Goal: Information Seeking & Learning: Learn about a topic

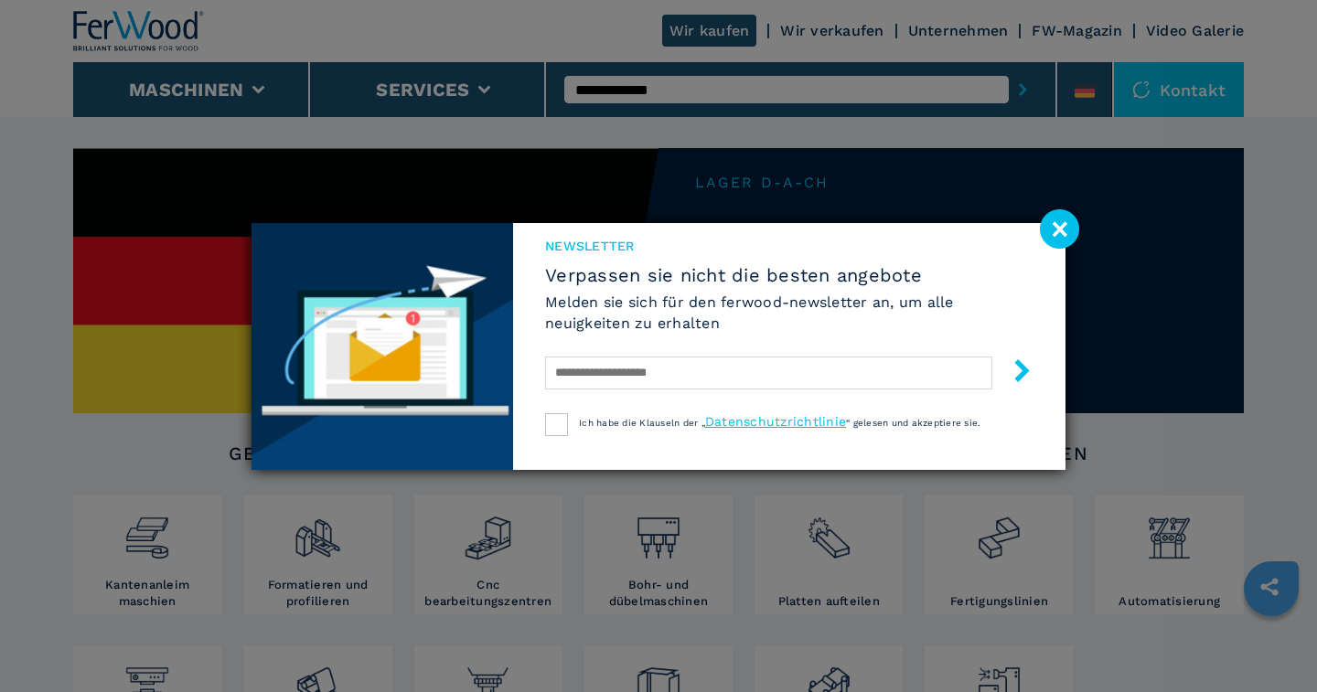
type input "**********"
click at [1058, 223] on image at bounding box center [1059, 228] width 39 height 39
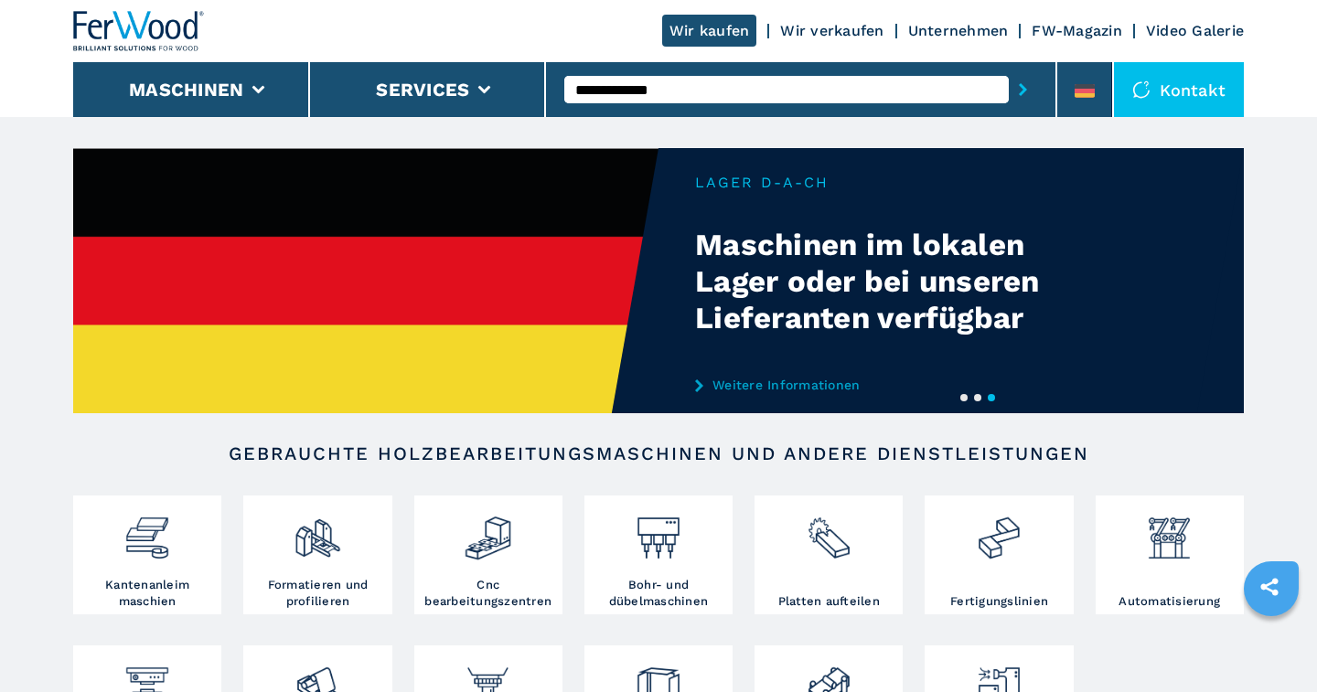
click at [678, 90] on input "**********" at bounding box center [786, 89] width 444 height 27
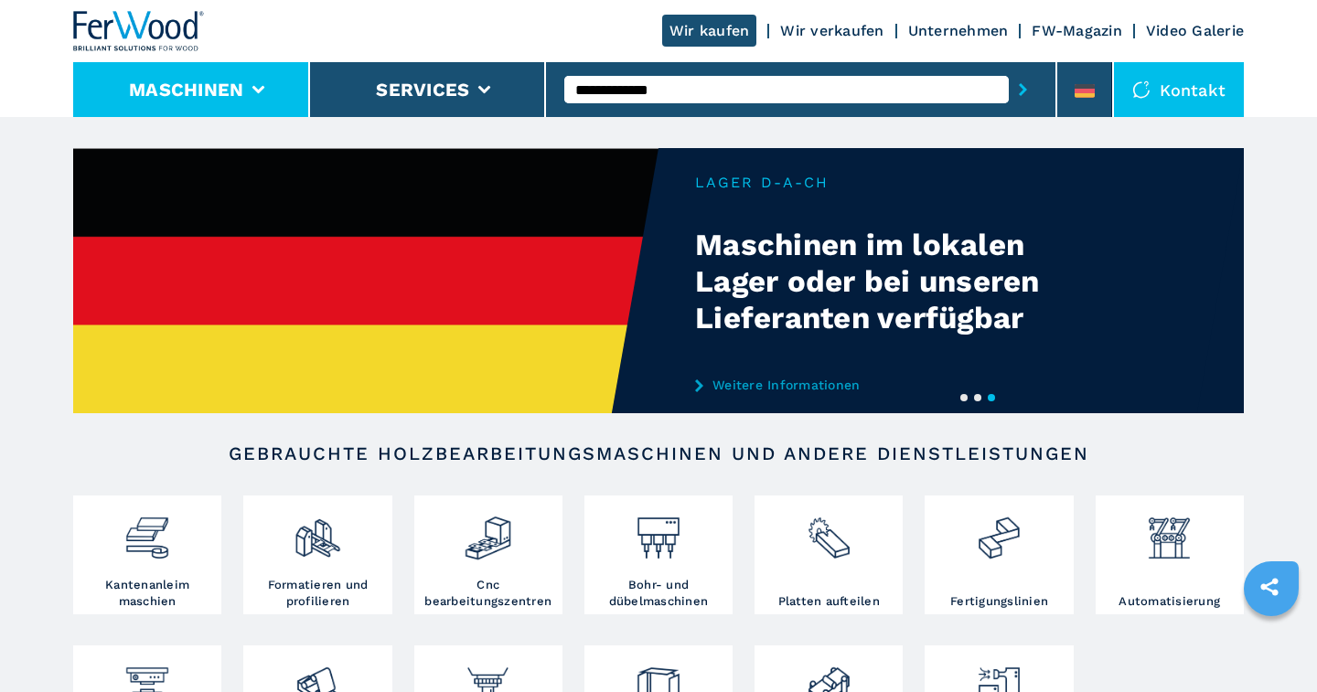
click at [259, 87] on icon at bounding box center [258, 90] width 13 height 8
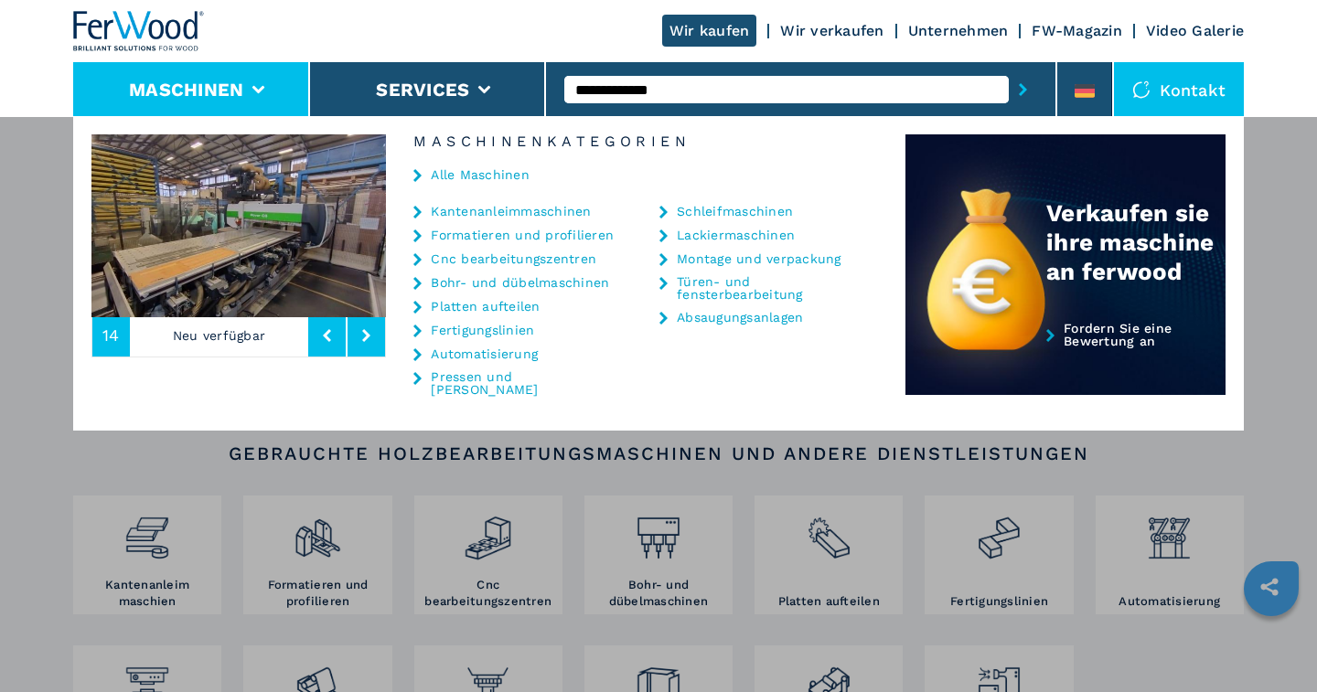
click at [259, 87] on icon at bounding box center [258, 90] width 13 height 8
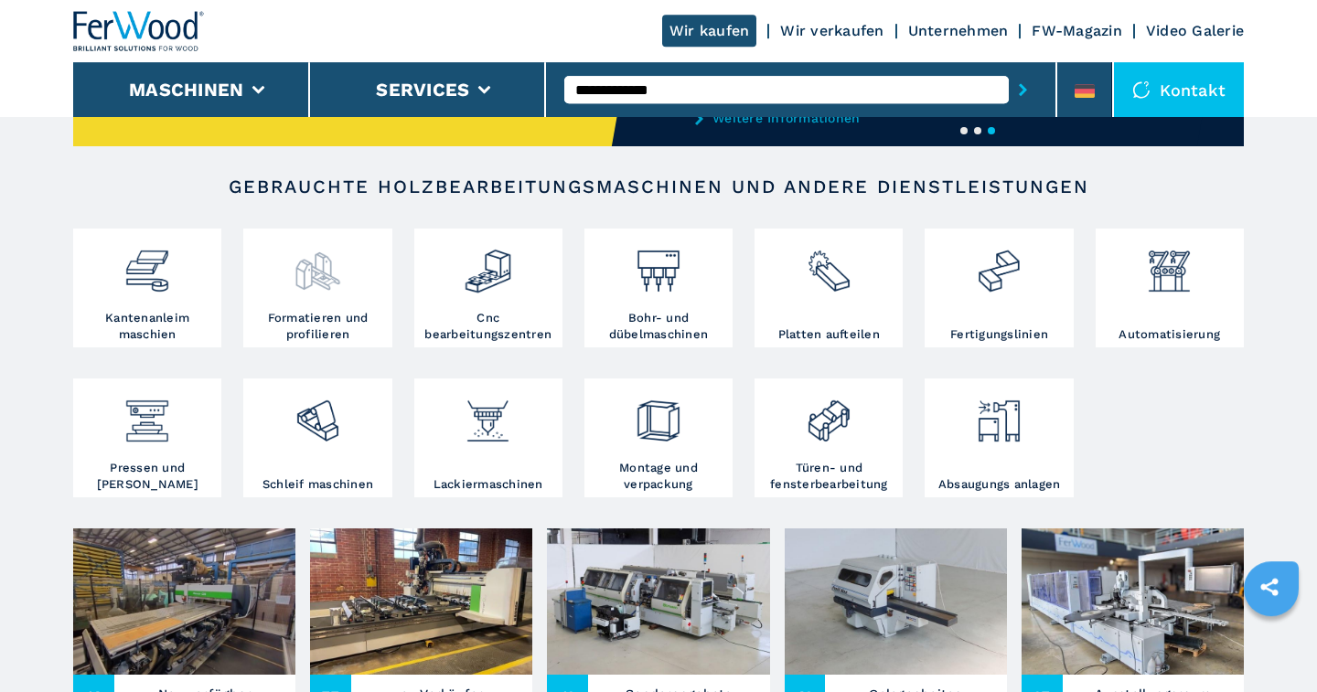
scroll to position [285, 0]
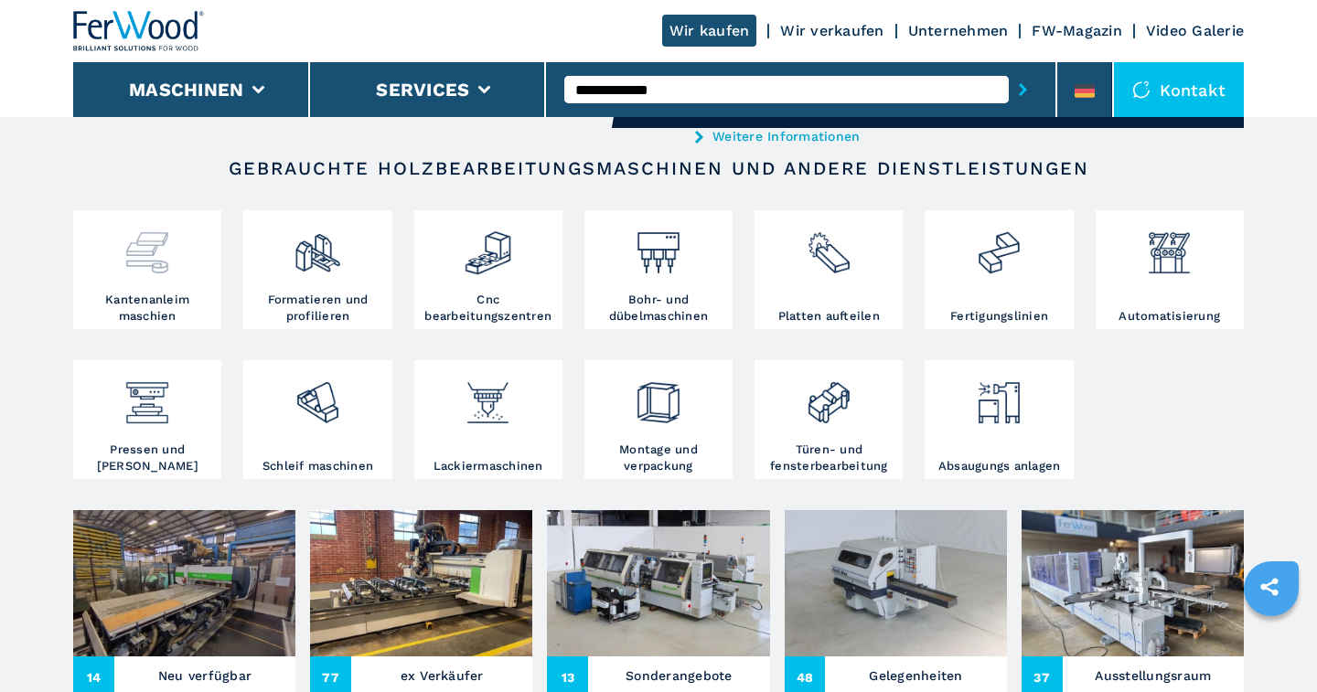
click at [158, 270] on img at bounding box center [147, 246] width 48 height 62
click at [160, 288] on div at bounding box center [147, 253] width 139 height 77
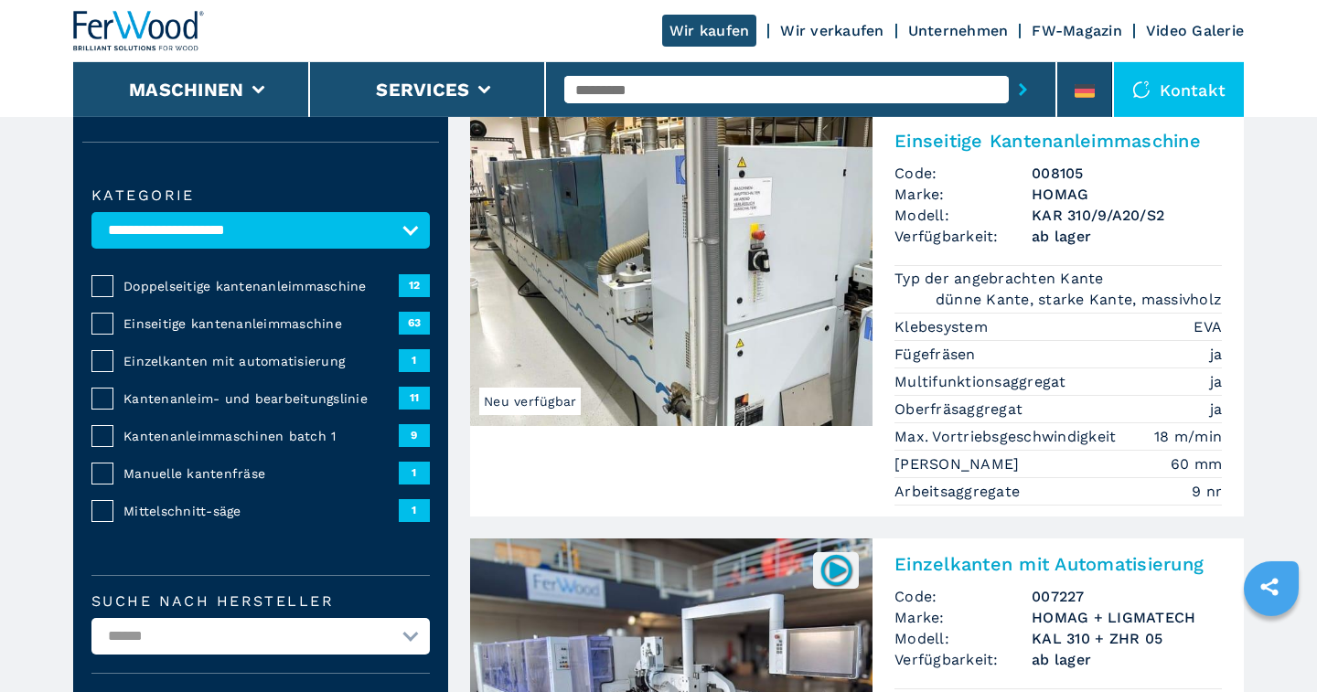
scroll to position [95, 0]
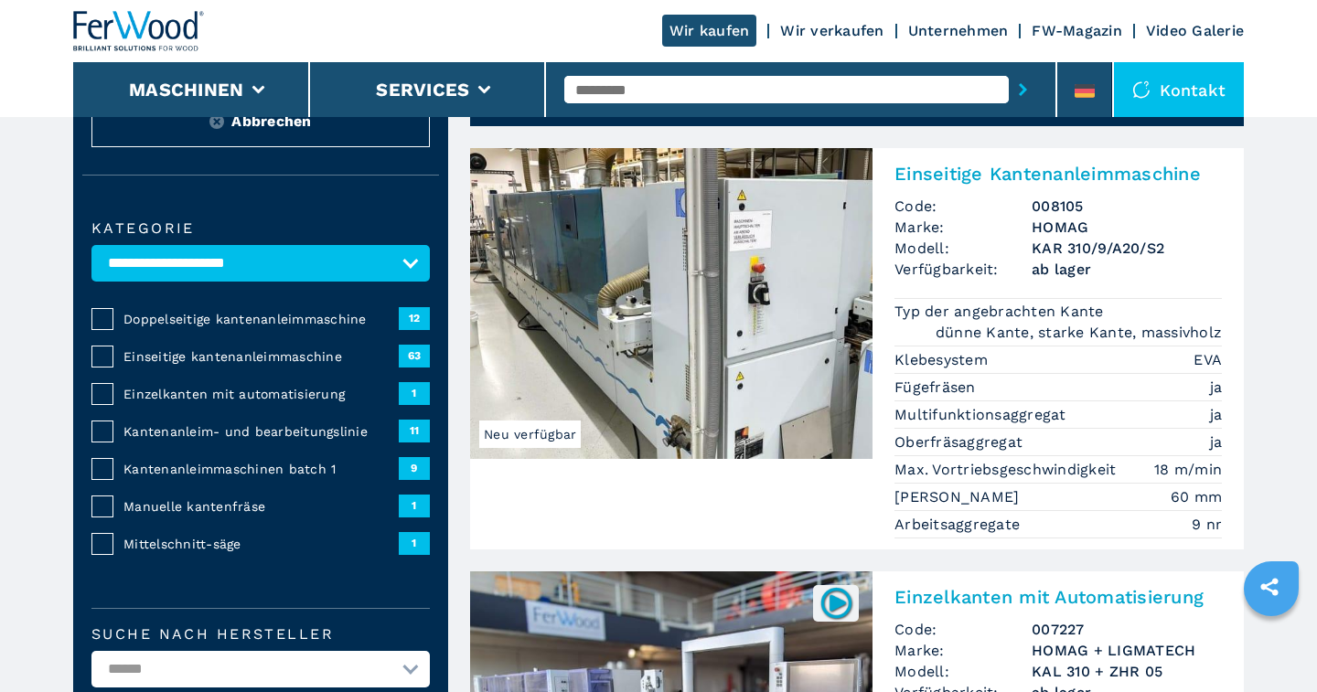
click at [141, 465] on span "Kantenanleimmaschinen batch 1" at bounding box center [260, 469] width 275 height 18
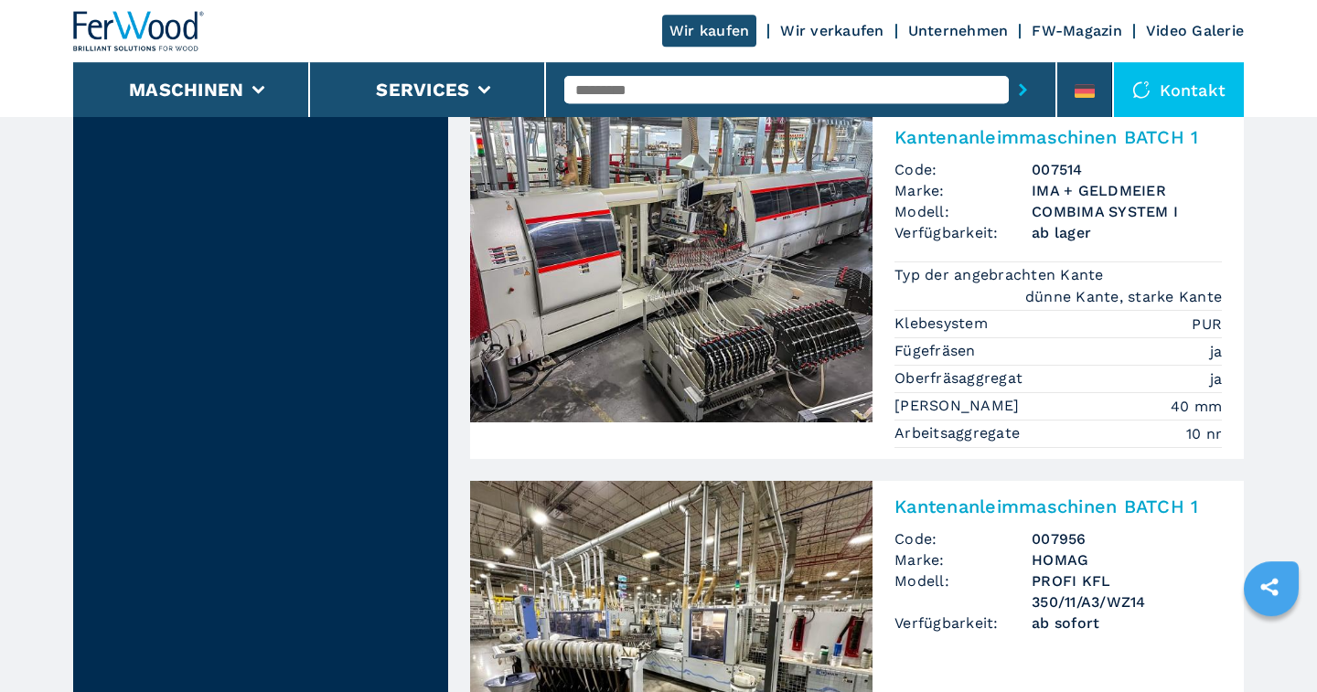
scroll to position [1712, 0]
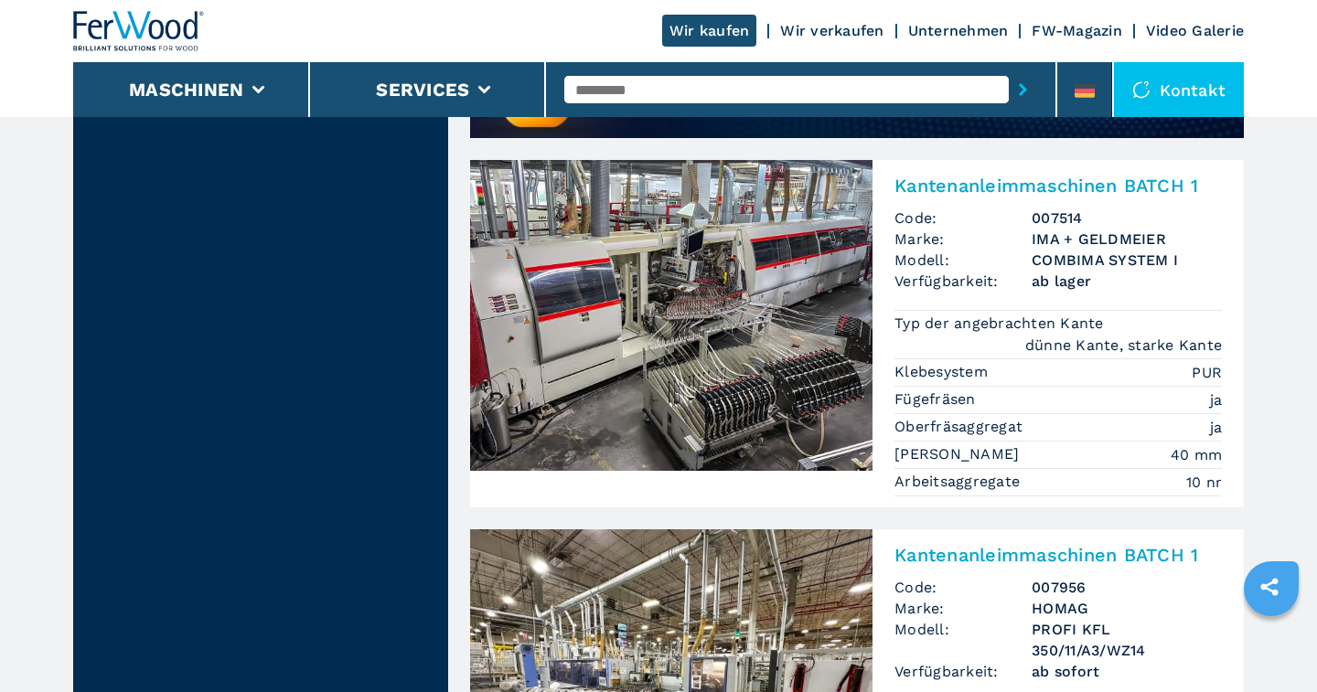
click at [721, 343] on img at bounding box center [671, 315] width 402 height 311
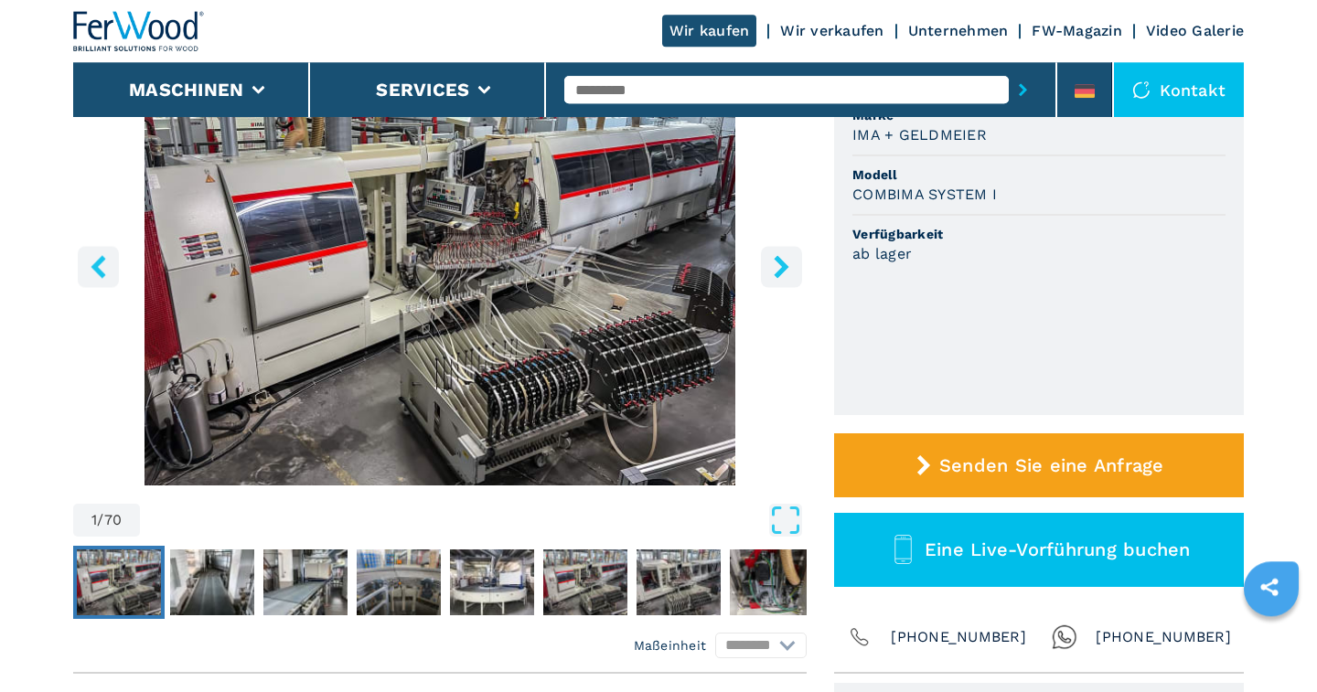
scroll to position [285, 0]
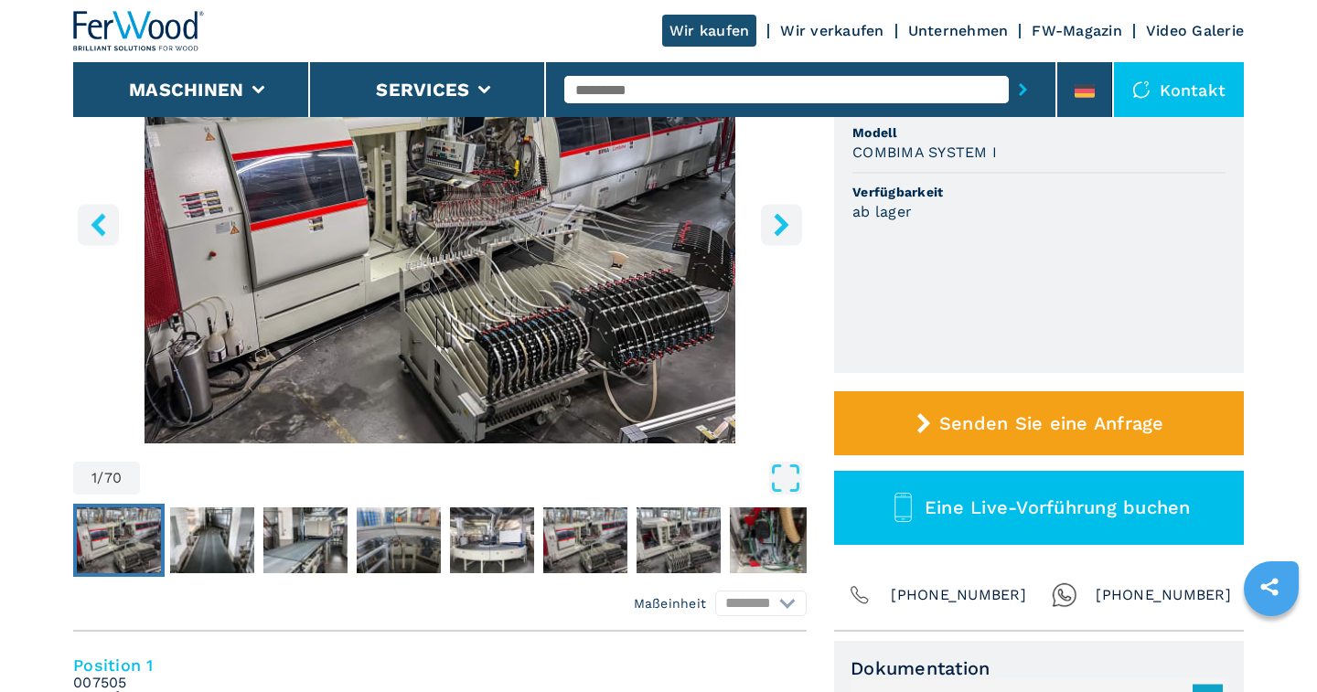
click at [780, 219] on icon "right-button" at bounding box center [781, 224] width 15 height 23
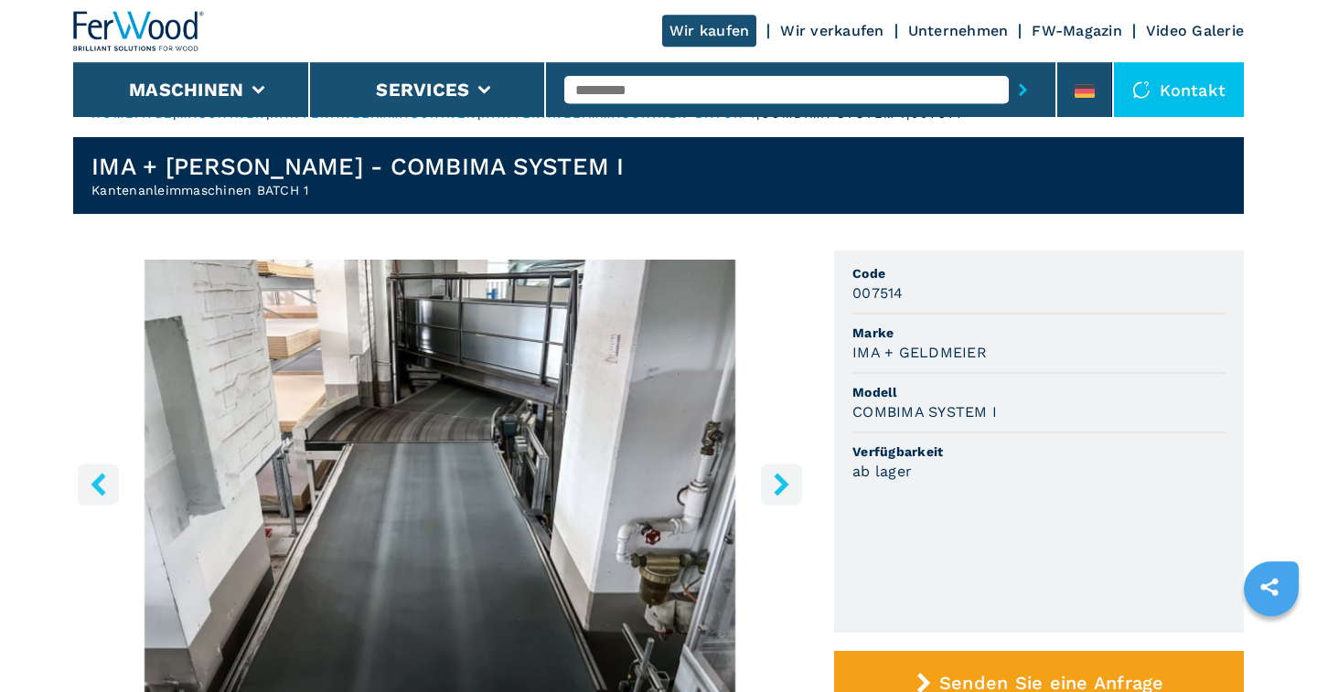
scroll to position [0, 0]
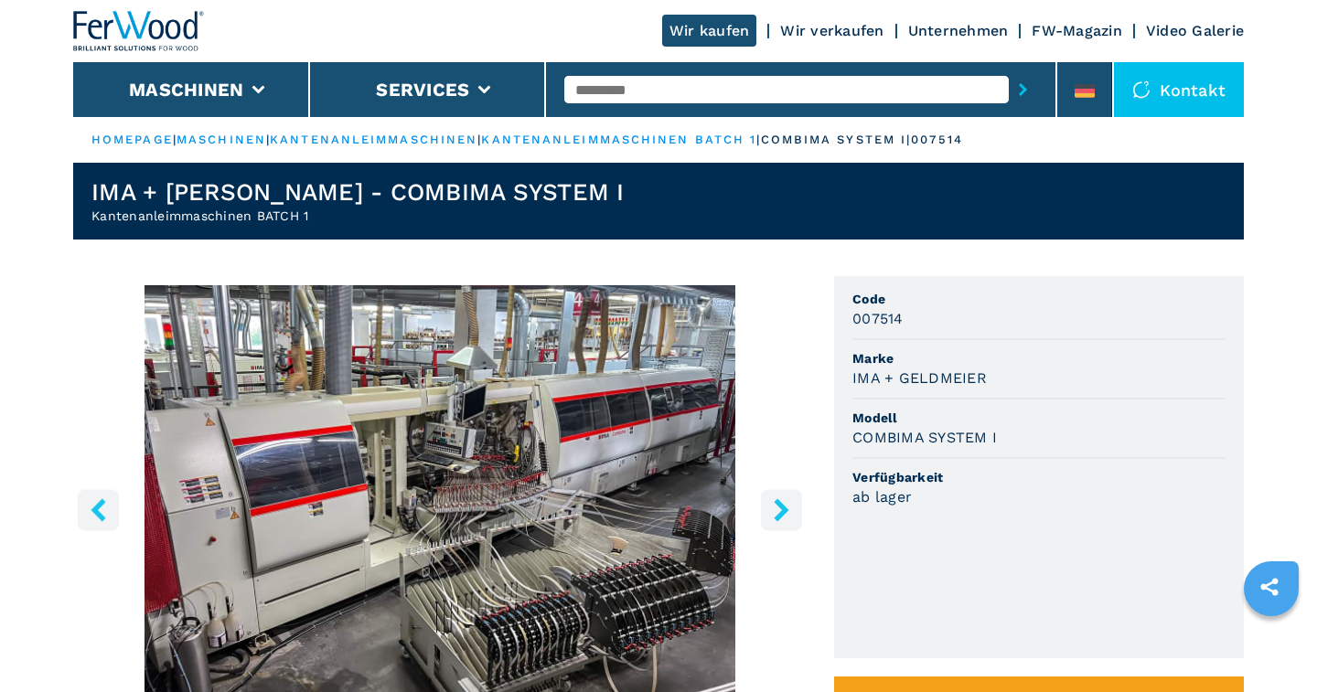
click at [782, 504] on icon "right-button" at bounding box center [781, 509] width 15 height 23
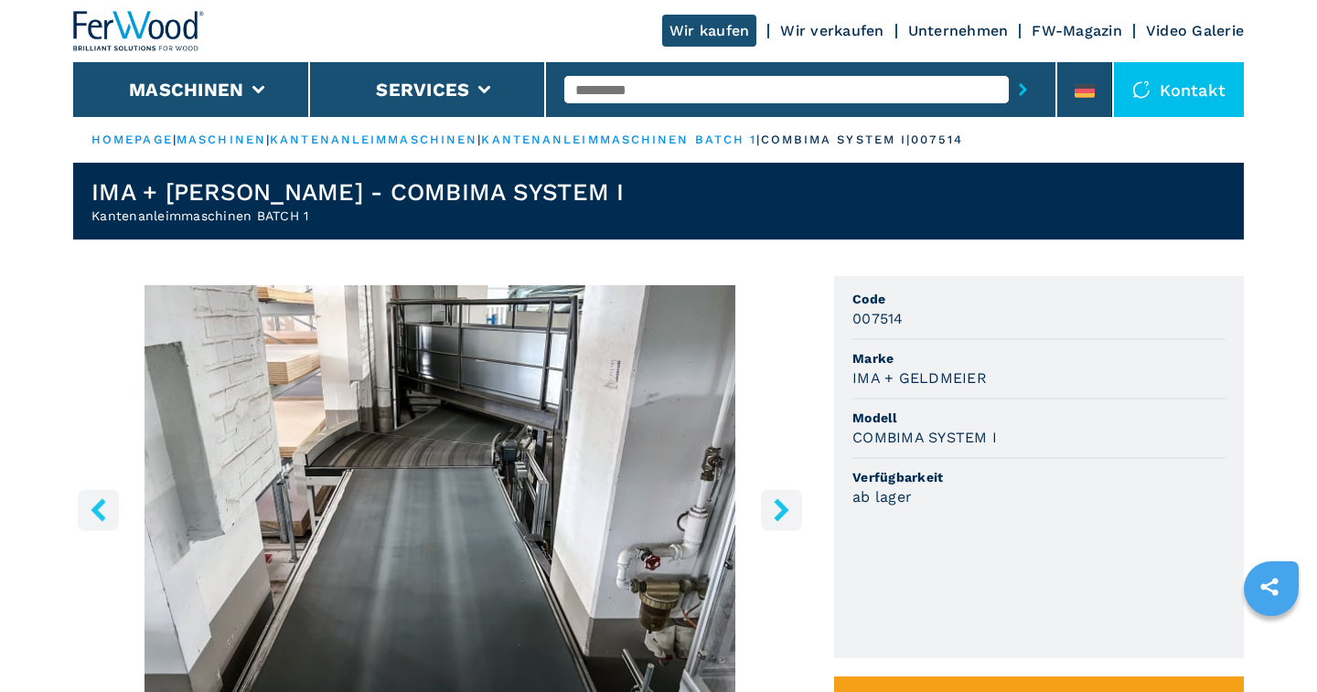
click at [782, 504] on icon "right-button" at bounding box center [781, 509] width 15 height 23
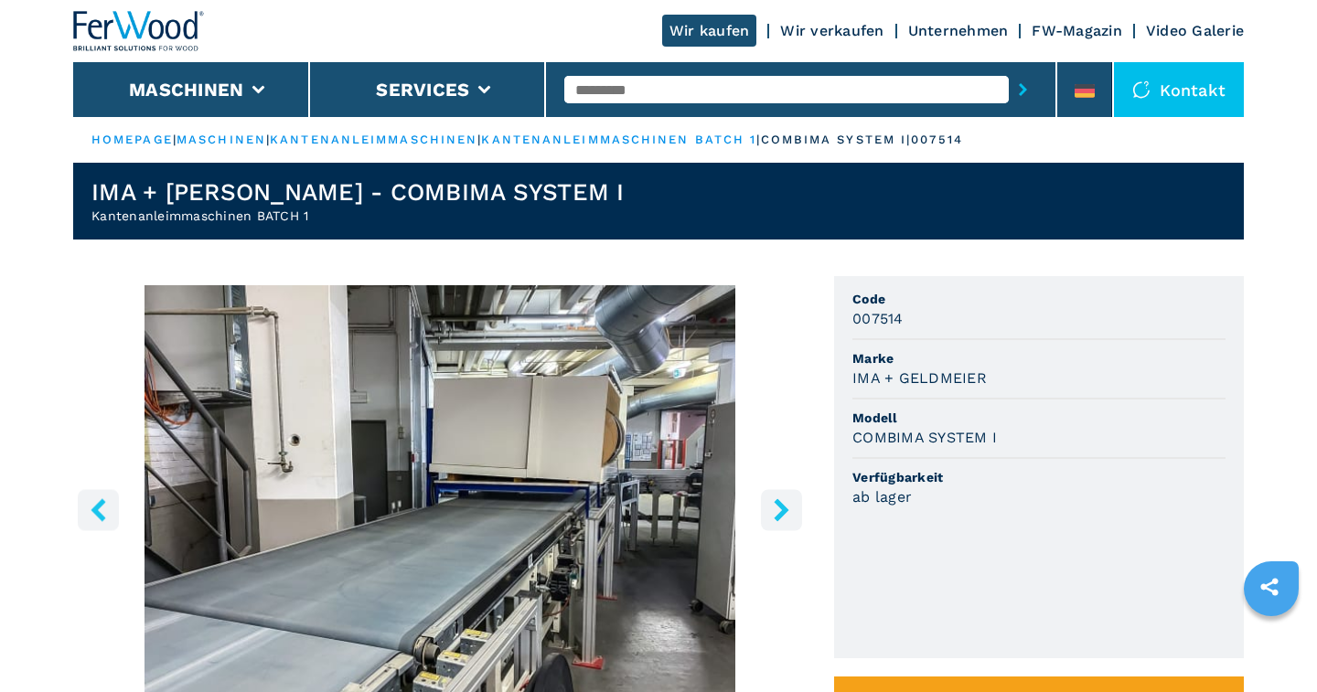
click at [782, 504] on icon "right-button" at bounding box center [781, 509] width 15 height 23
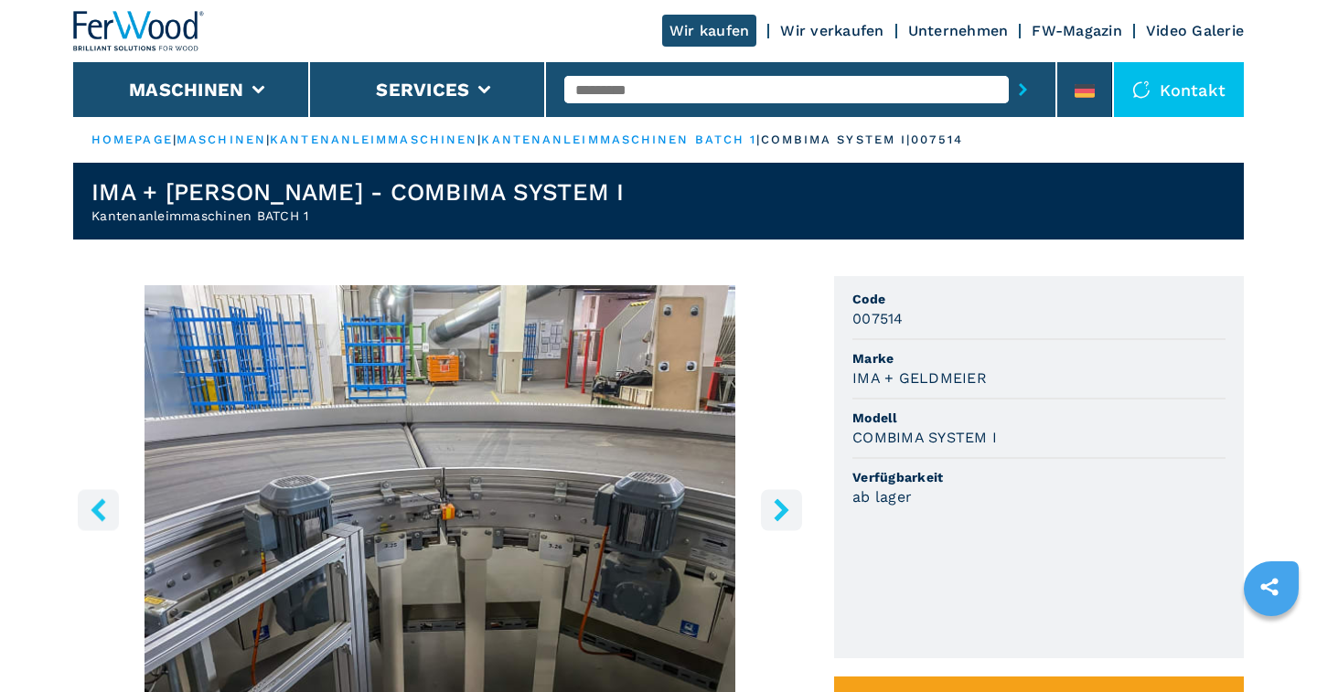
click at [782, 504] on icon "right-button" at bounding box center [781, 509] width 15 height 23
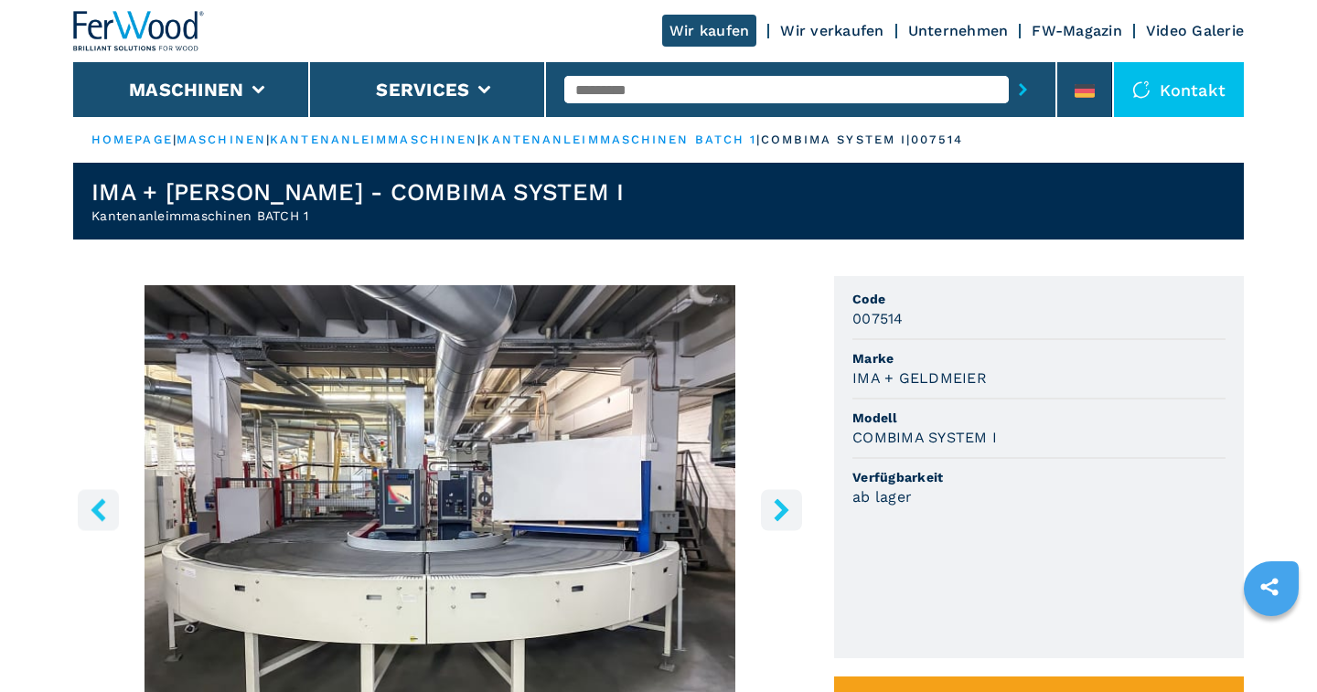
click at [782, 504] on icon "right-button" at bounding box center [781, 509] width 15 height 23
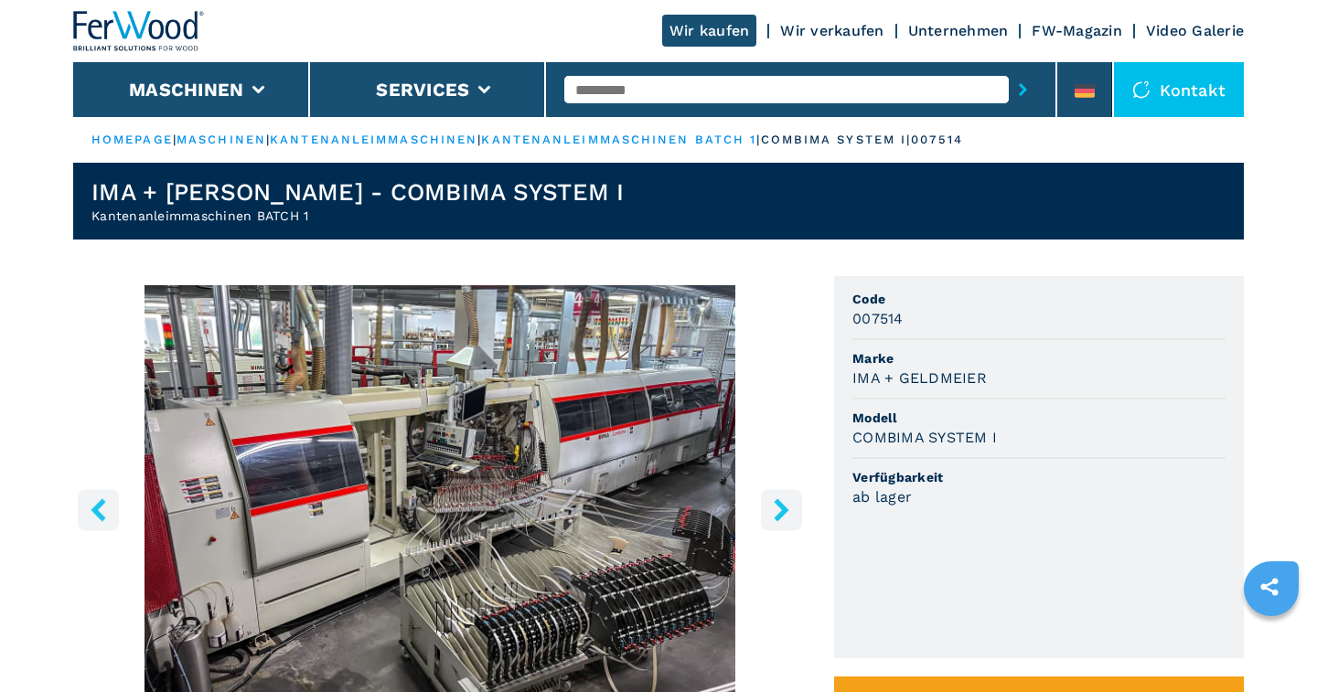
click at [782, 504] on icon "right-button" at bounding box center [781, 509] width 15 height 23
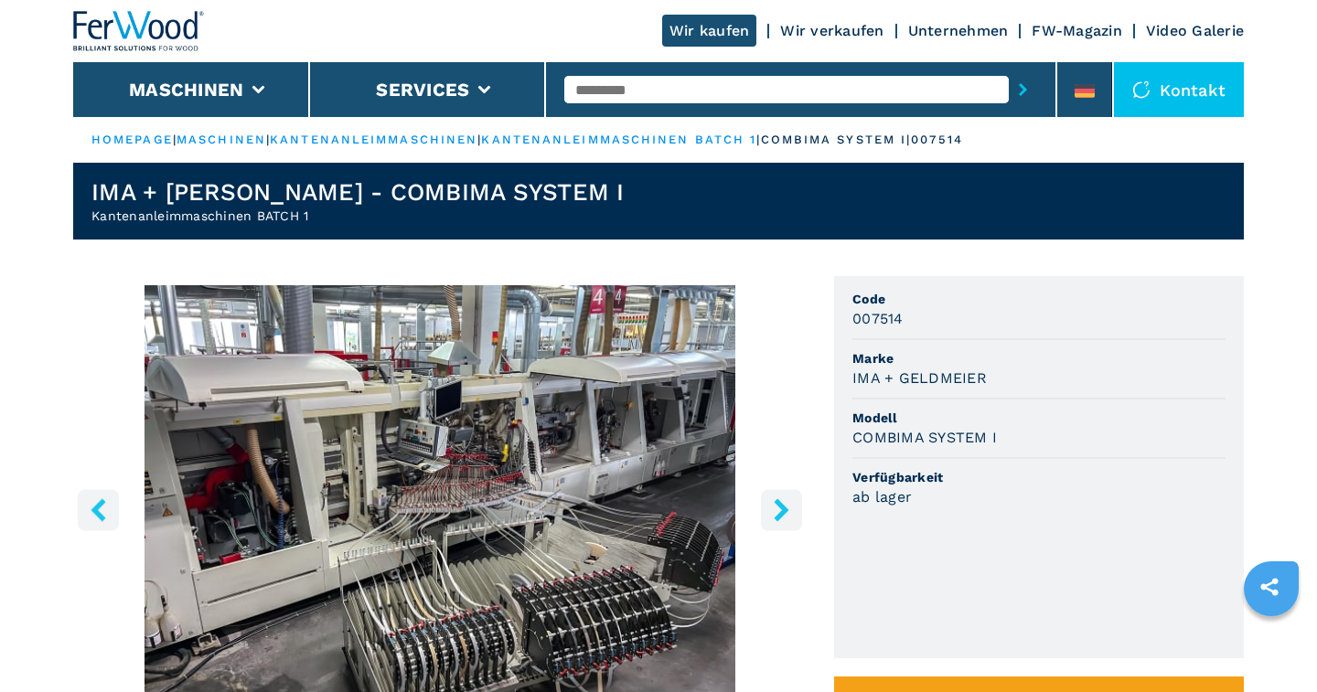
click at [782, 504] on icon "right-button" at bounding box center [781, 509] width 15 height 23
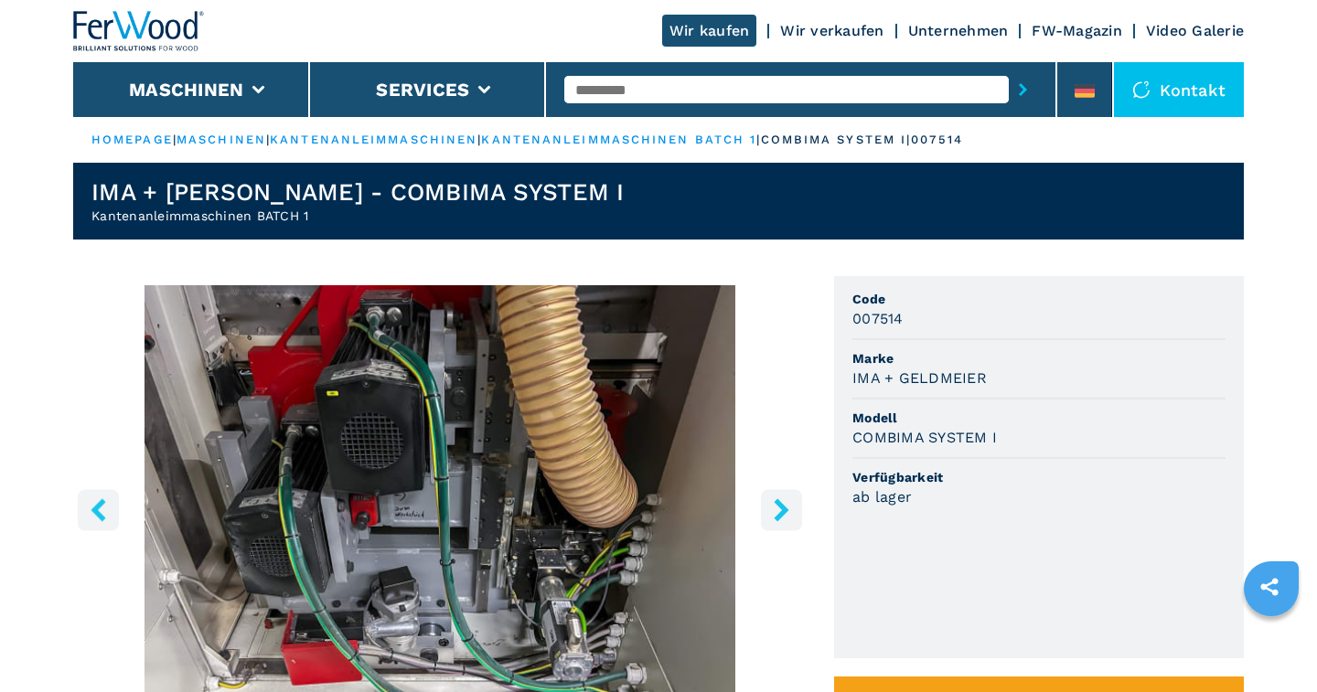
click at [782, 504] on icon "right-button" at bounding box center [781, 509] width 15 height 23
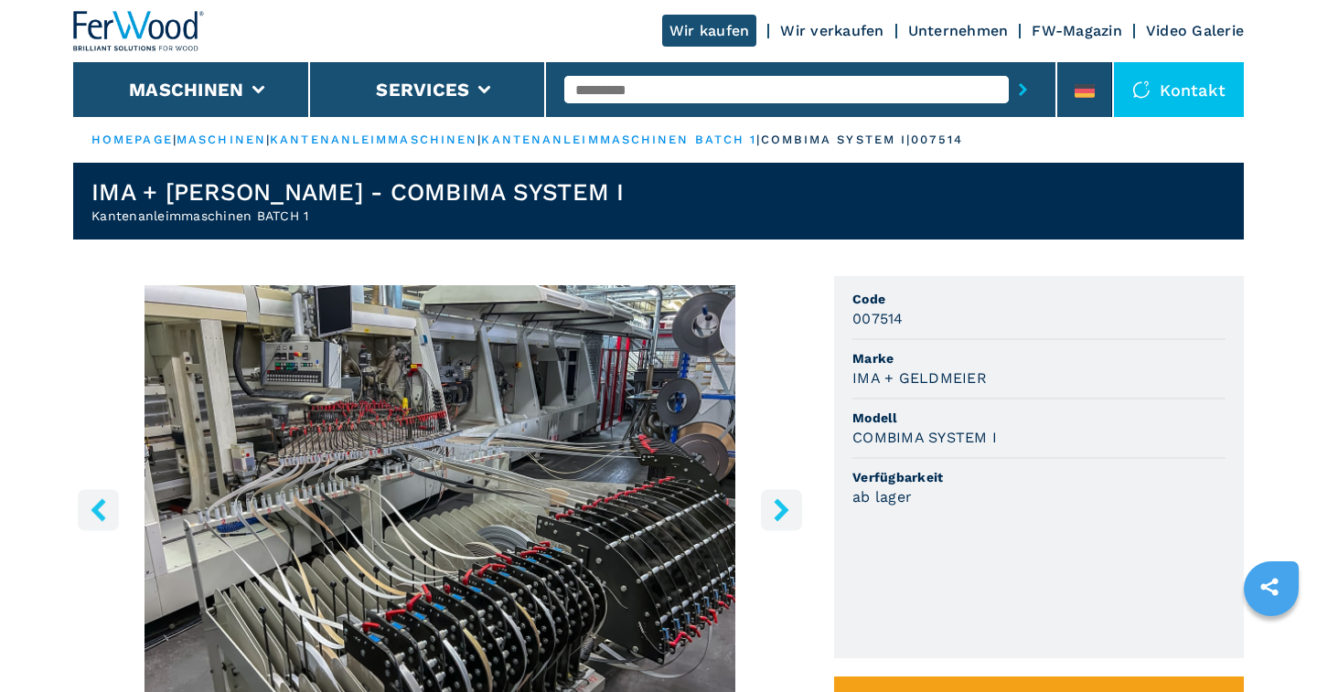
click at [782, 504] on icon "right-button" at bounding box center [781, 509] width 15 height 23
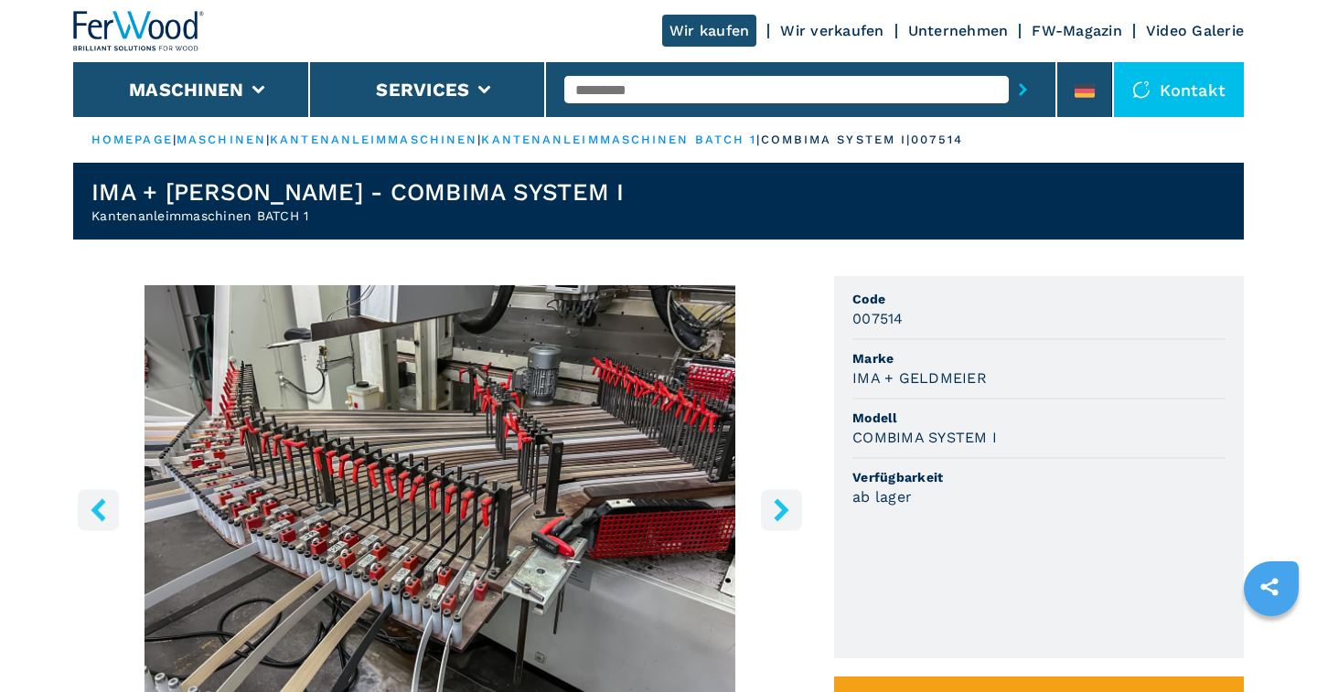
click at [782, 504] on icon "right-button" at bounding box center [781, 509] width 15 height 23
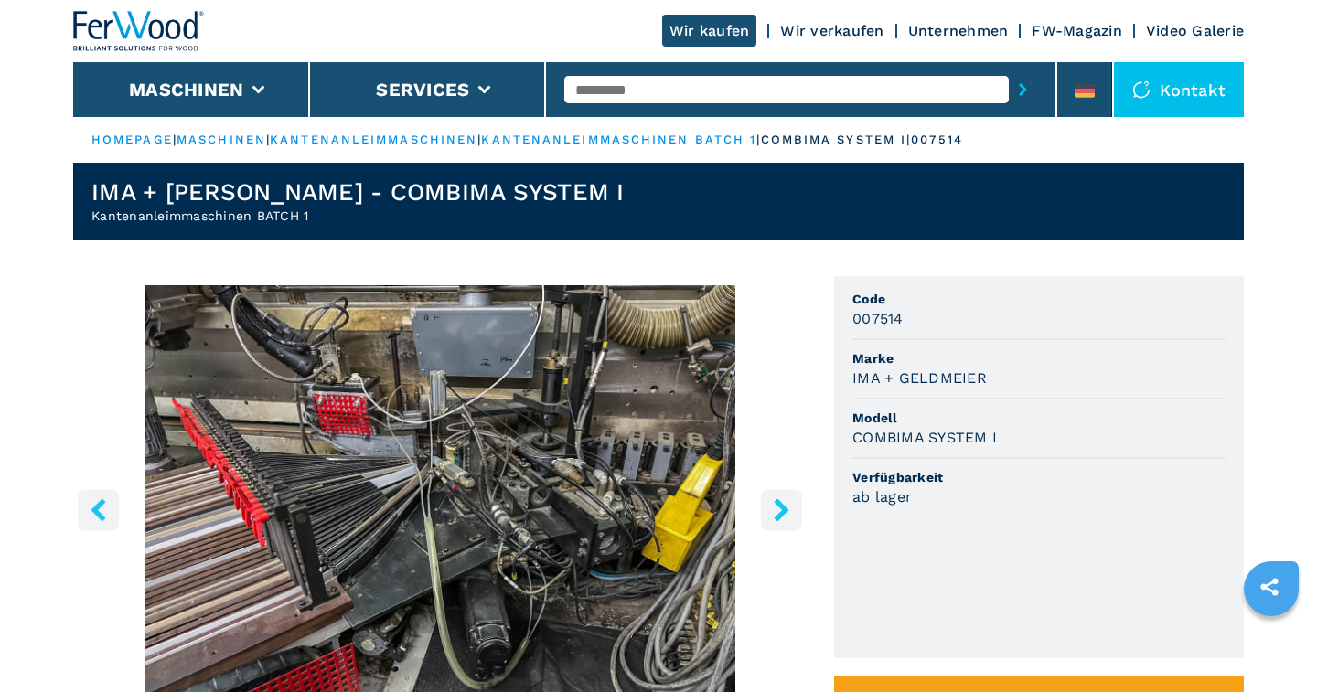
click at [782, 504] on icon "right-button" at bounding box center [781, 509] width 15 height 23
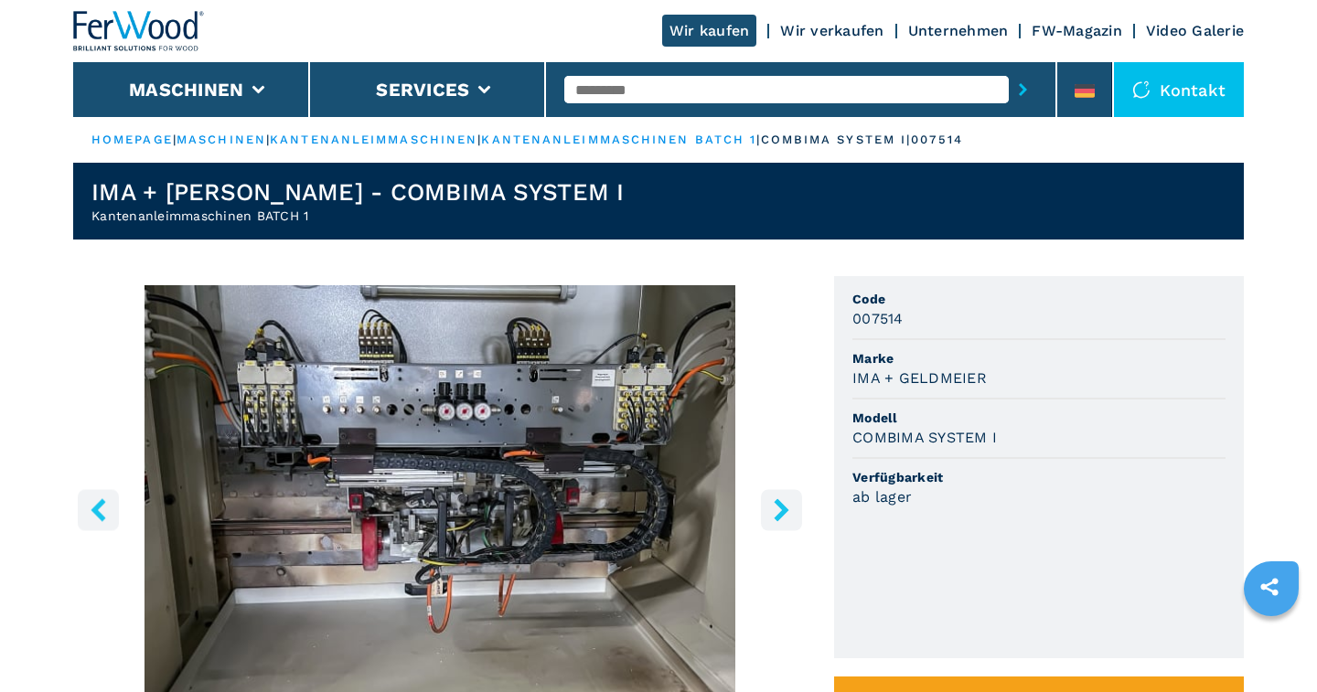
click at [782, 504] on icon "right-button" at bounding box center [781, 509] width 15 height 23
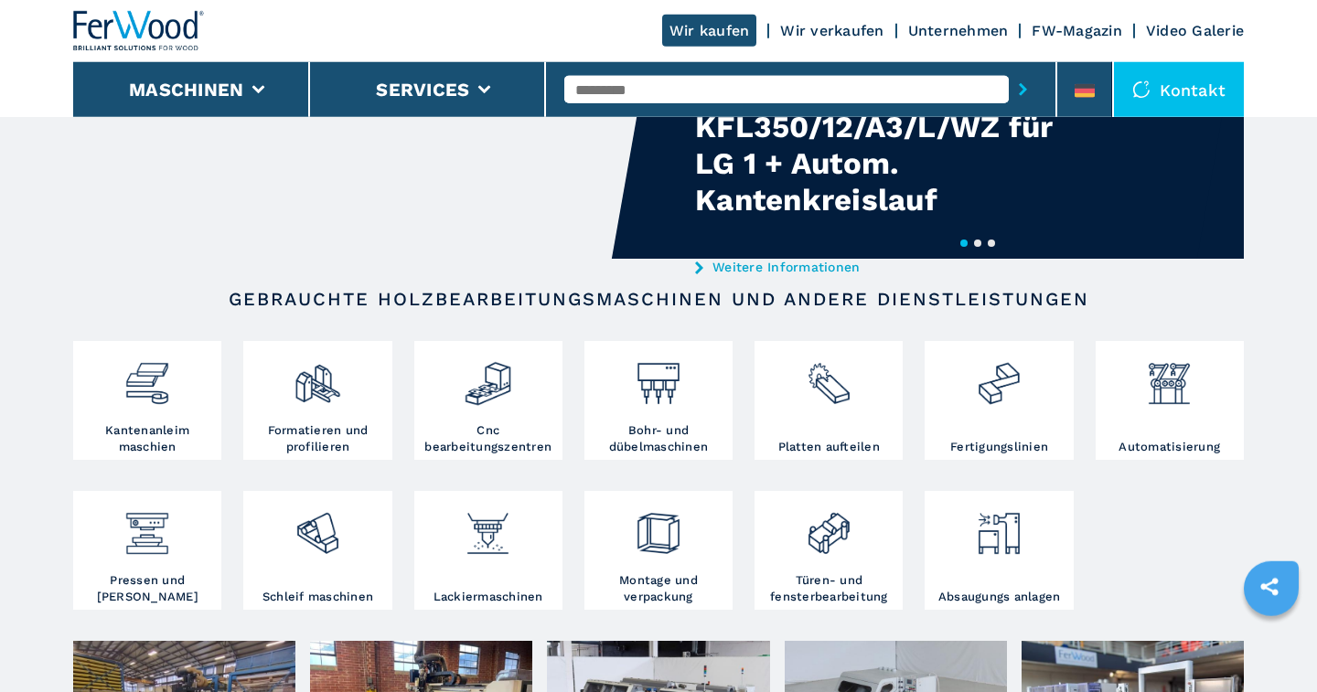
scroll to position [190, 0]
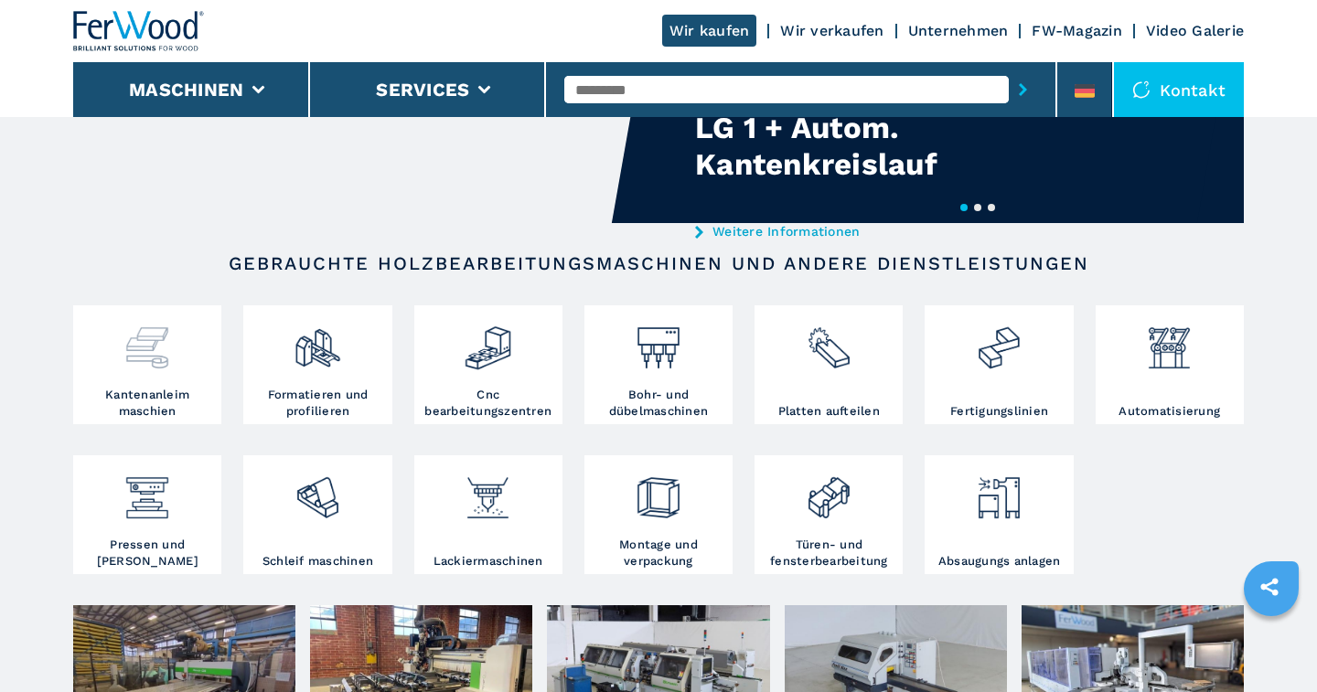
click at [158, 386] on div at bounding box center [147, 348] width 139 height 77
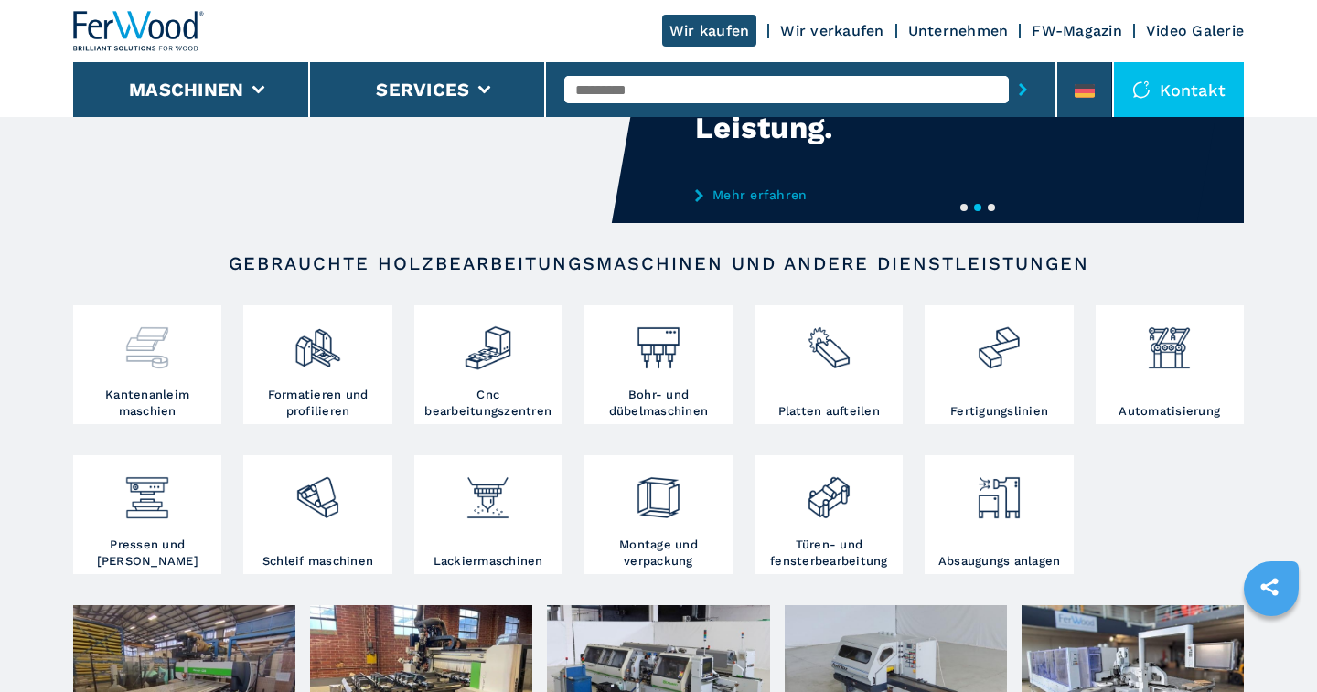
click at [157, 350] on img at bounding box center [147, 341] width 48 height 62
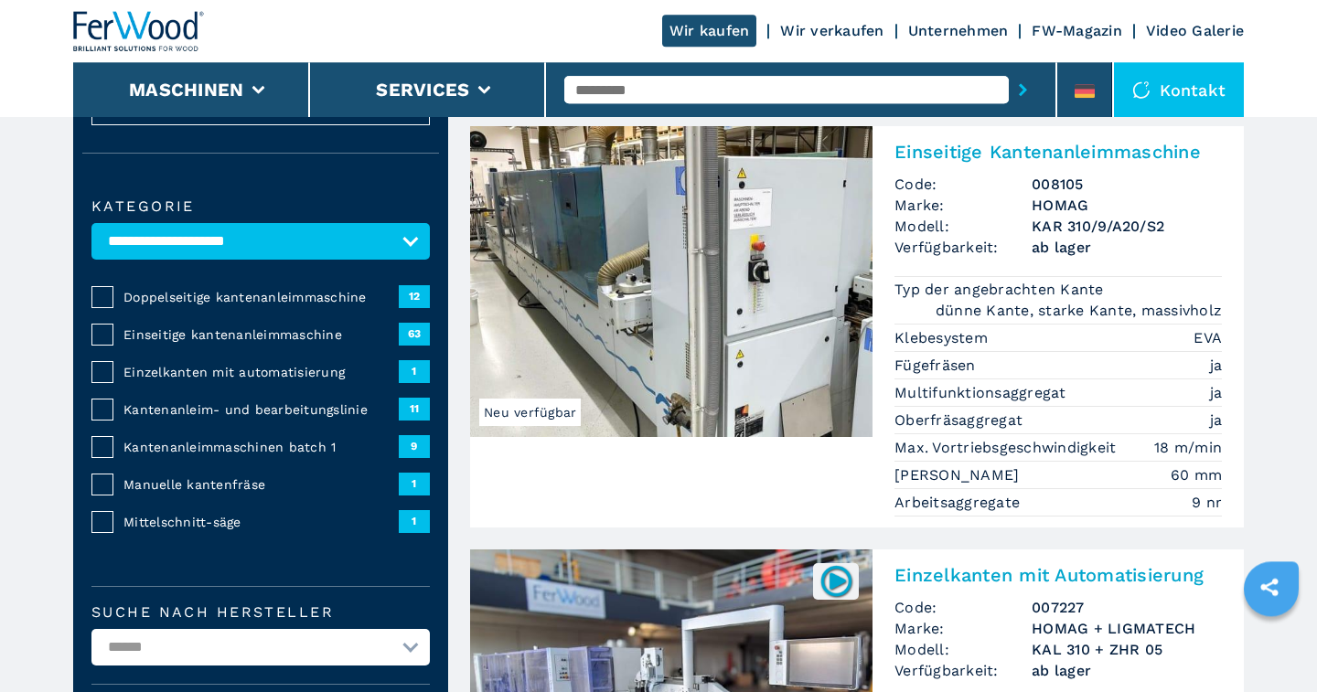
scroll to position [285, 0]
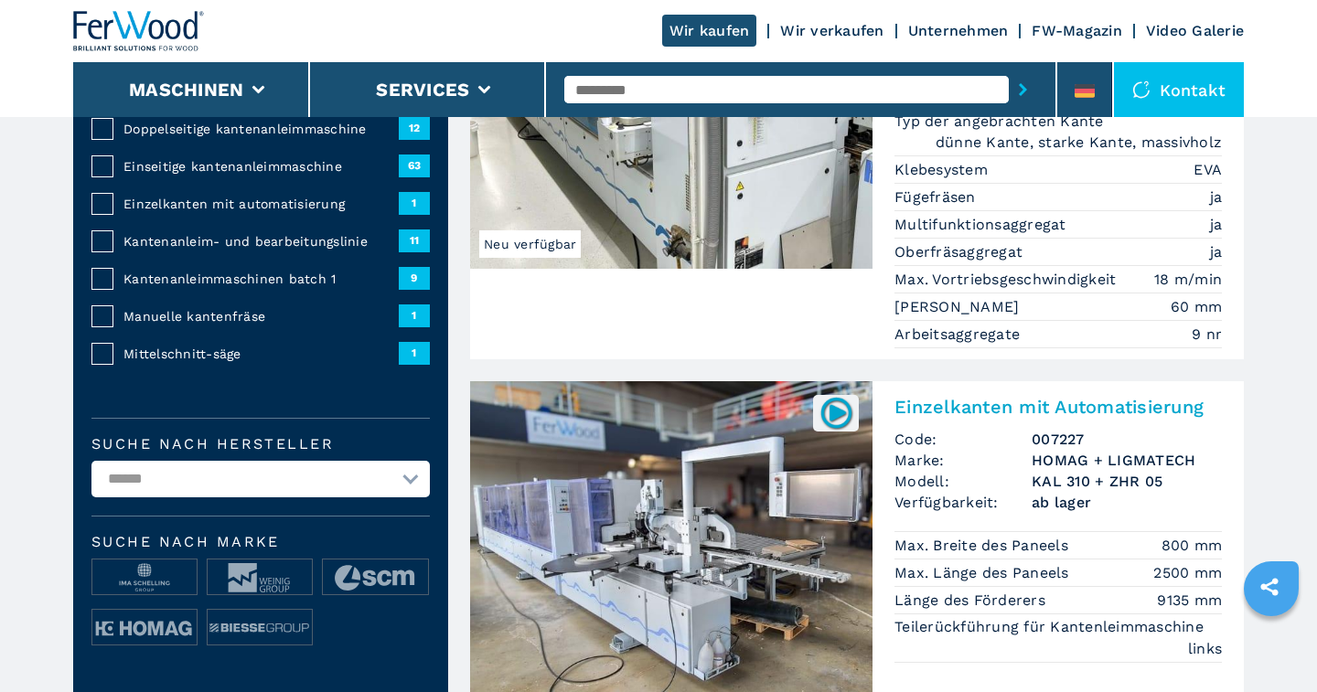
click at [193, 275] on span "Kantenanleimmaschinen batch 1" at bounding box center [260, 279] width 275 height 18
click at [278, 277] on span "Kantenanleimmaschinen batch 1" at bounding box center [260, 279] width 275 height 18
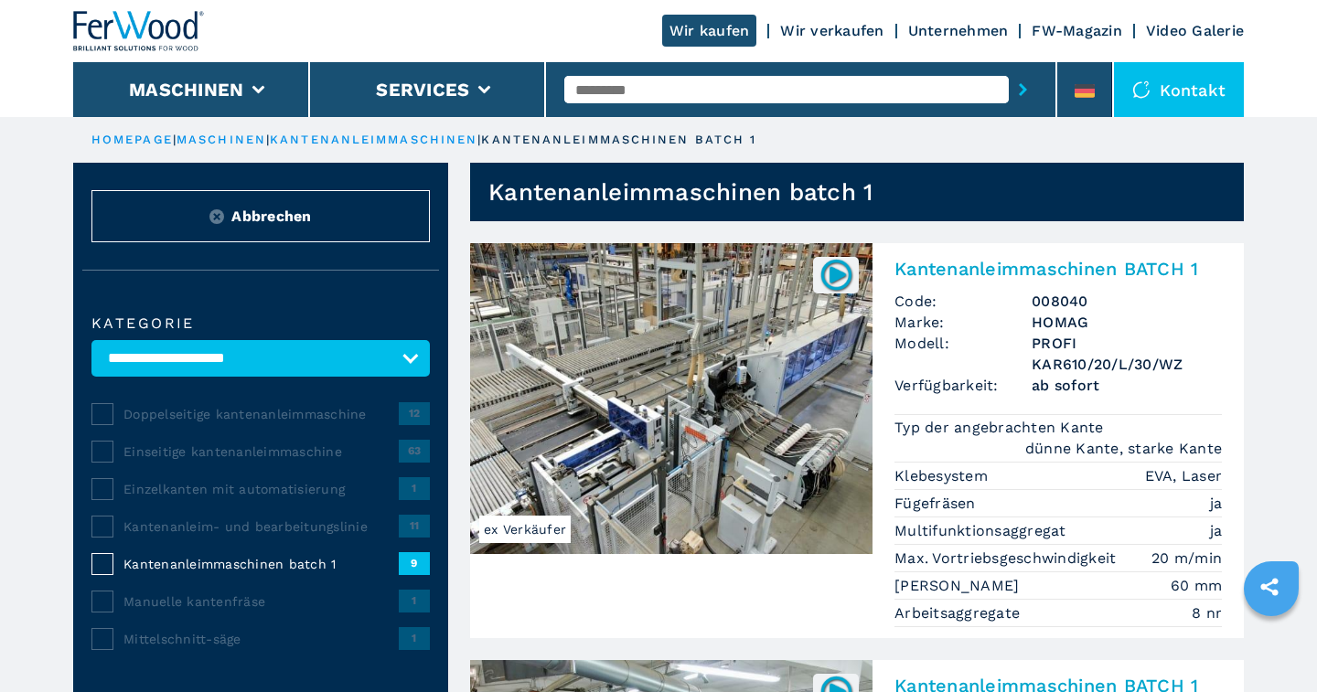
scroll to position [95, 0]
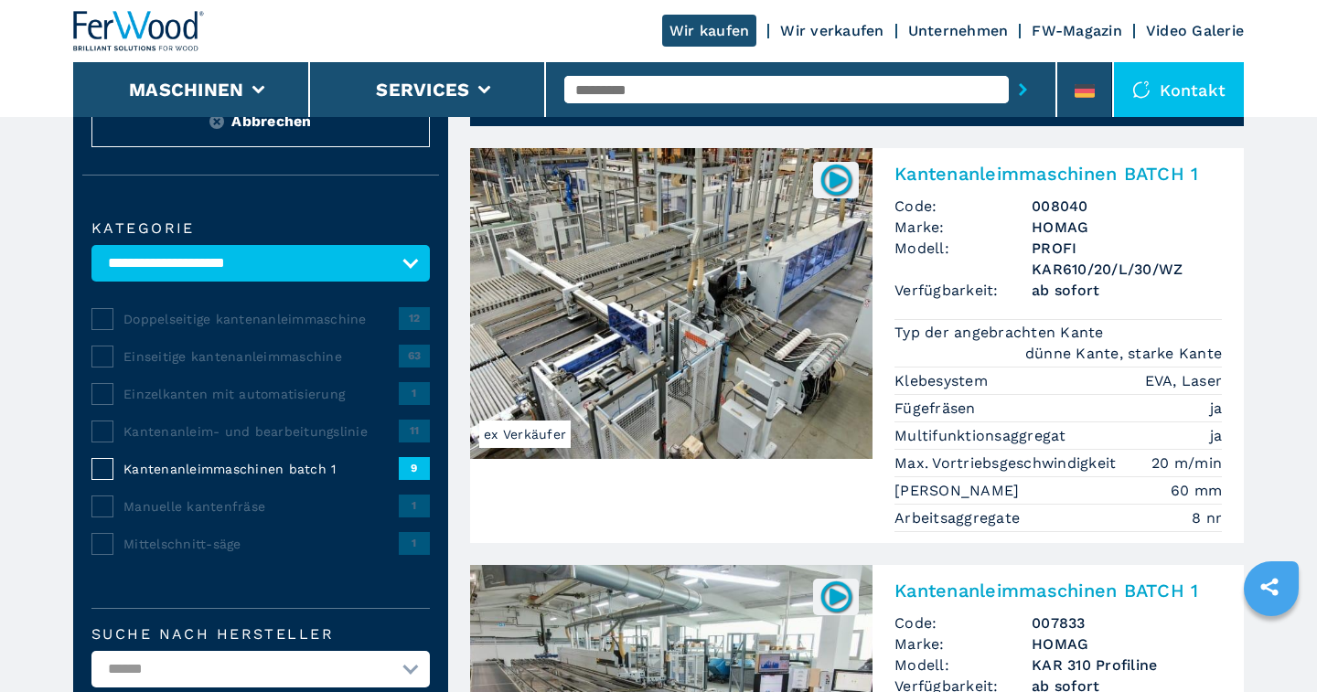
click at [707, 378] on img at bounding box center [671, 303] width 402 height 311
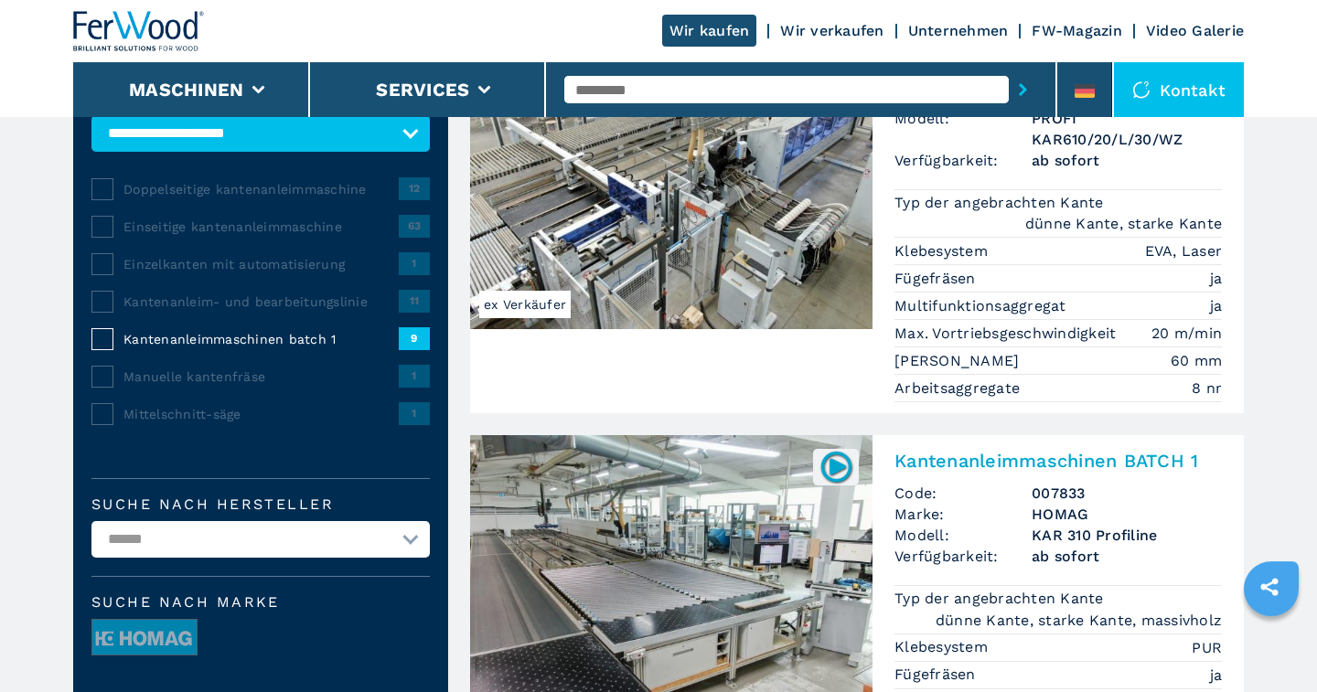
scroll to position [190, 0]
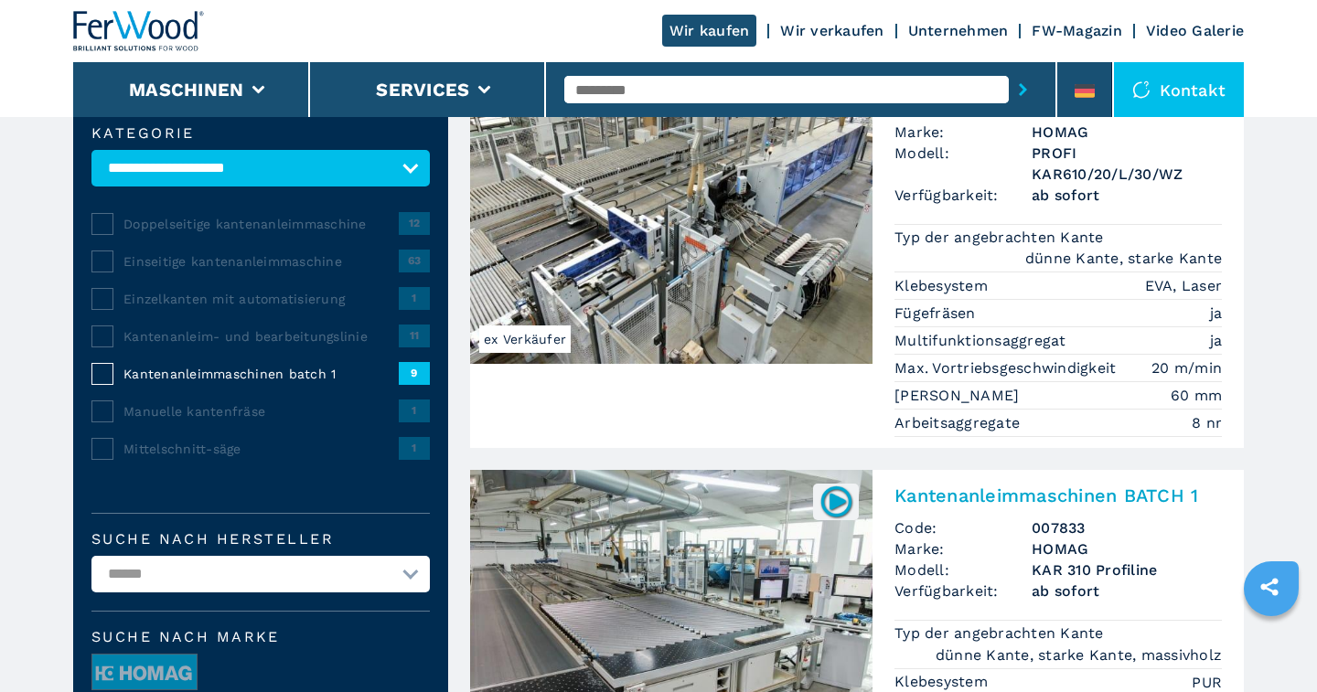
click at [628, 324] on img at bounding box center [671, 208] width 402 height 311
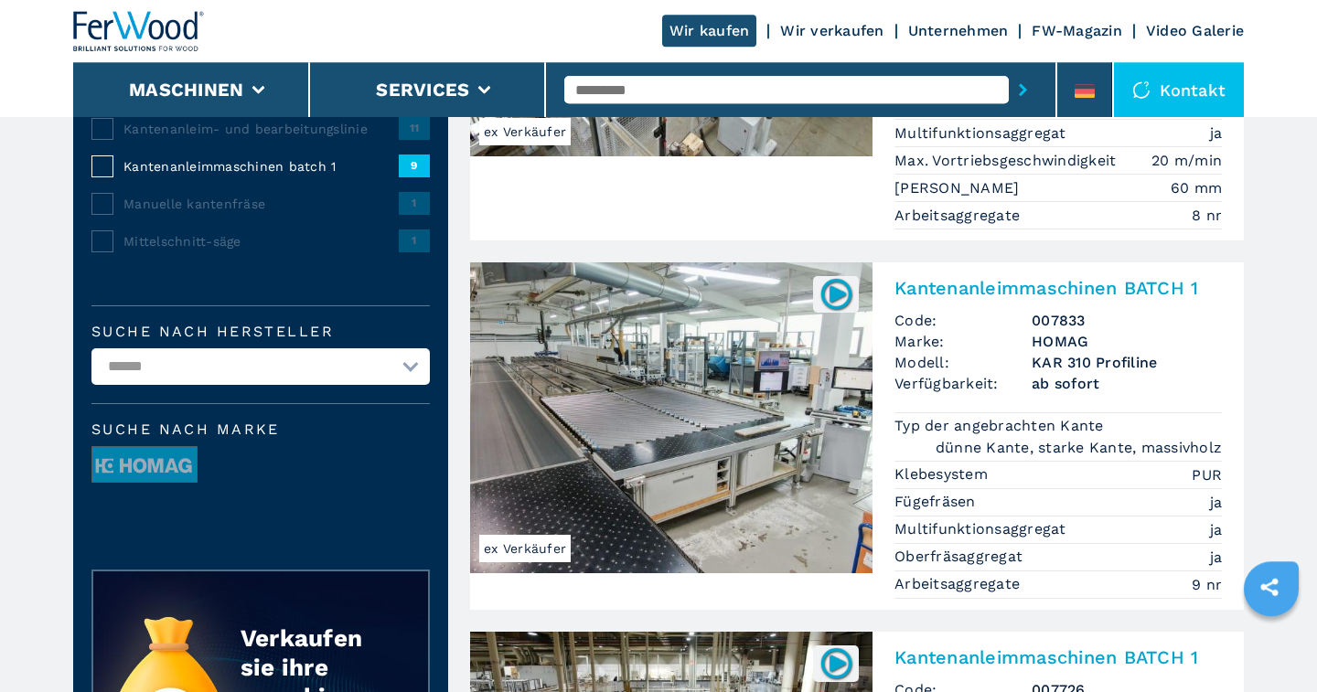
scroll to position [380, 0]
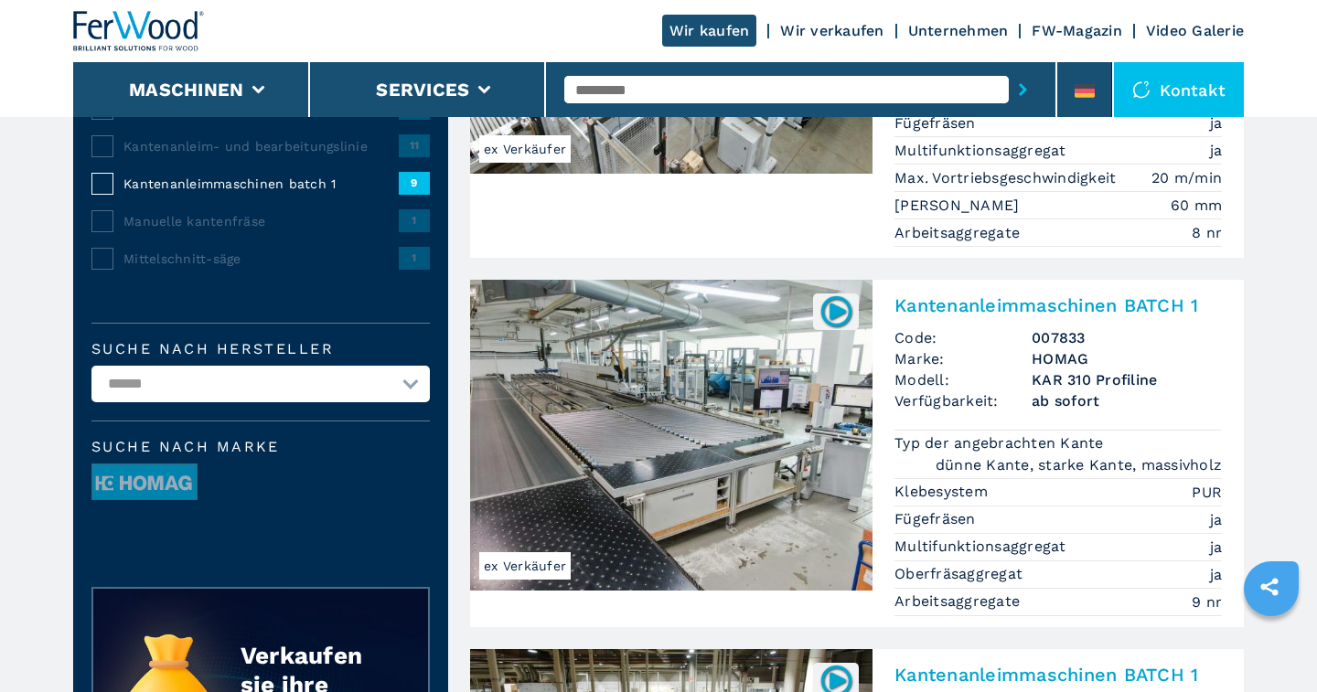
click at [773, 436] on img at bounding box center [671, 435] width 402 height 311
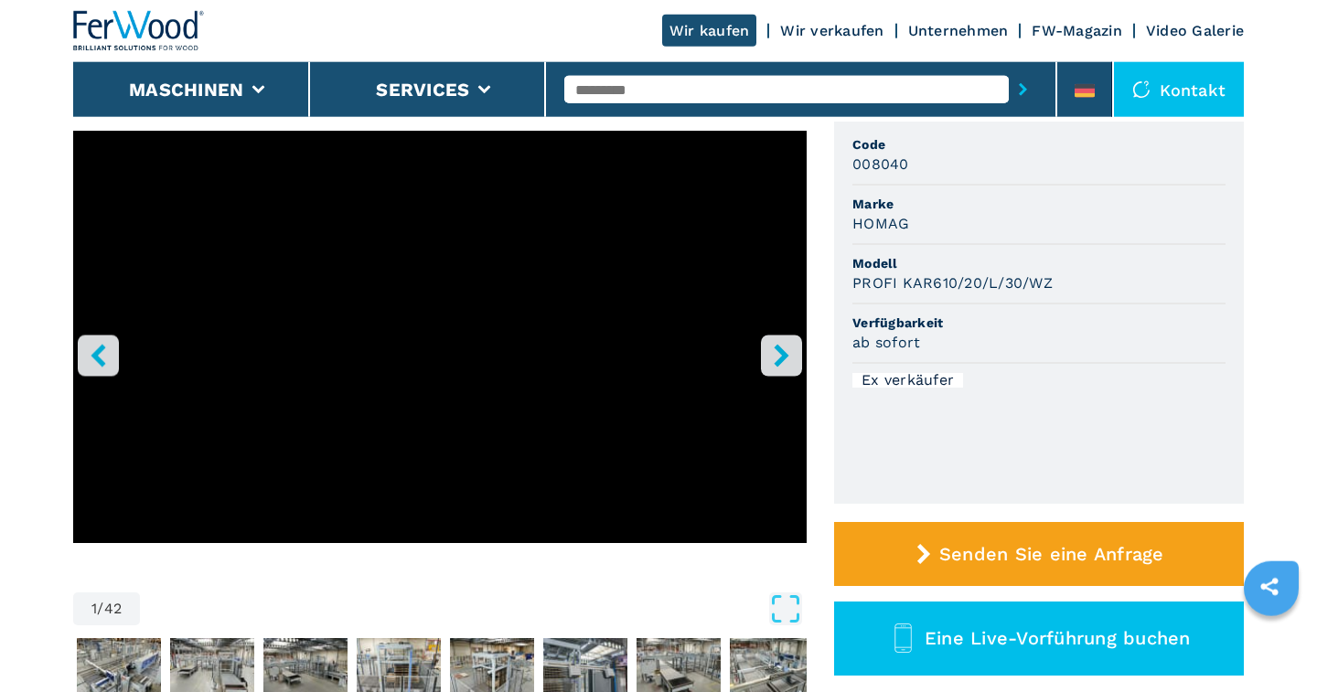
scroll to position [190, 0]
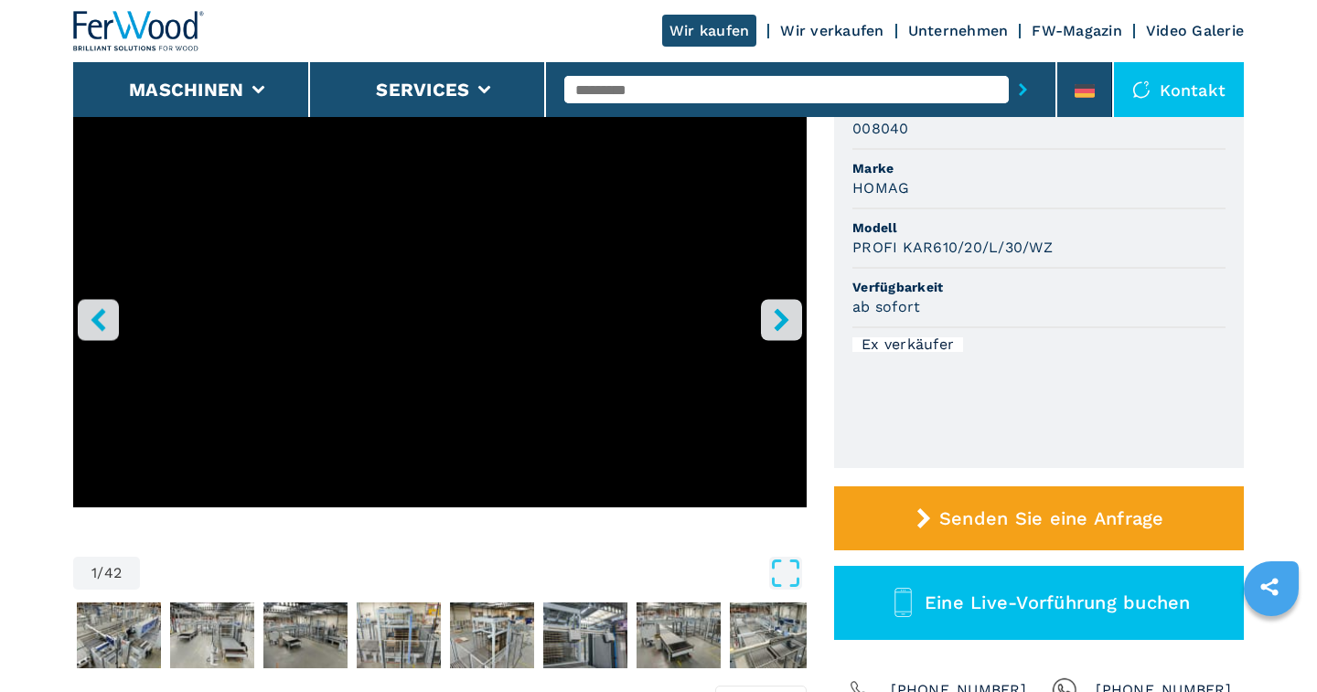
click at [780, 317] on icon "right-button" at bounding box center [781, 319] width 15 height 23
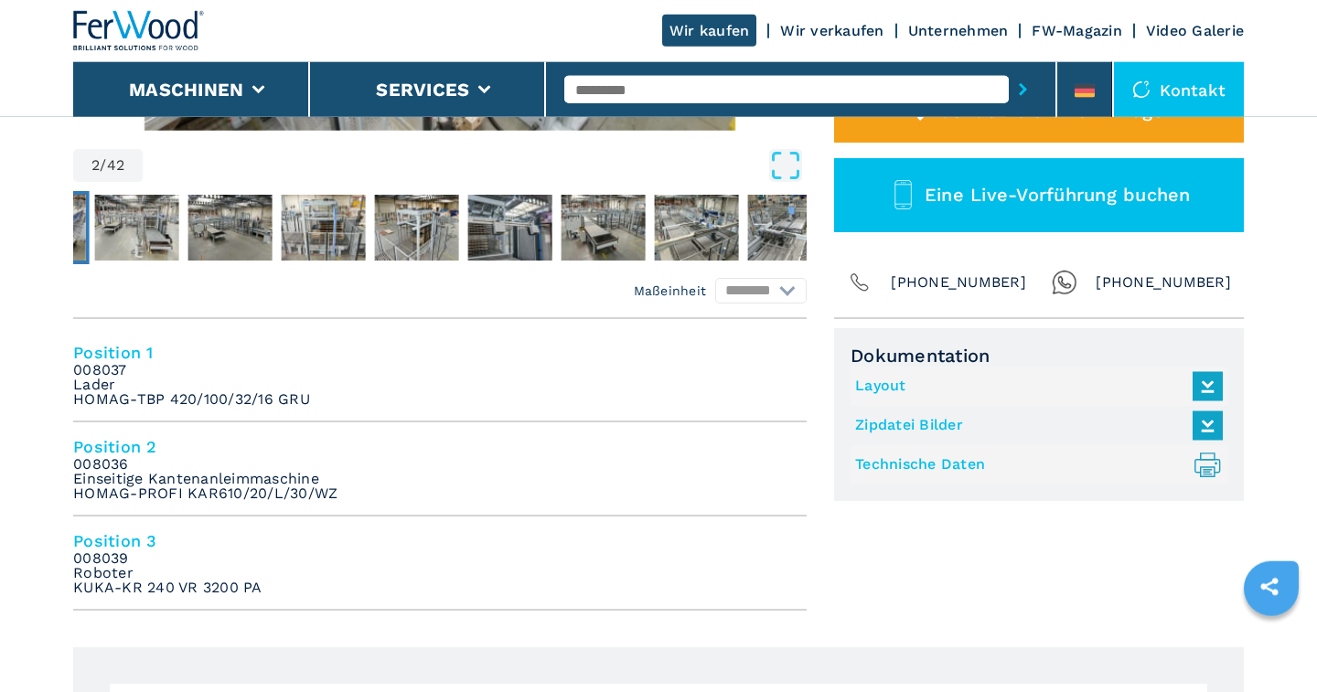
scroll to position [571, 0]
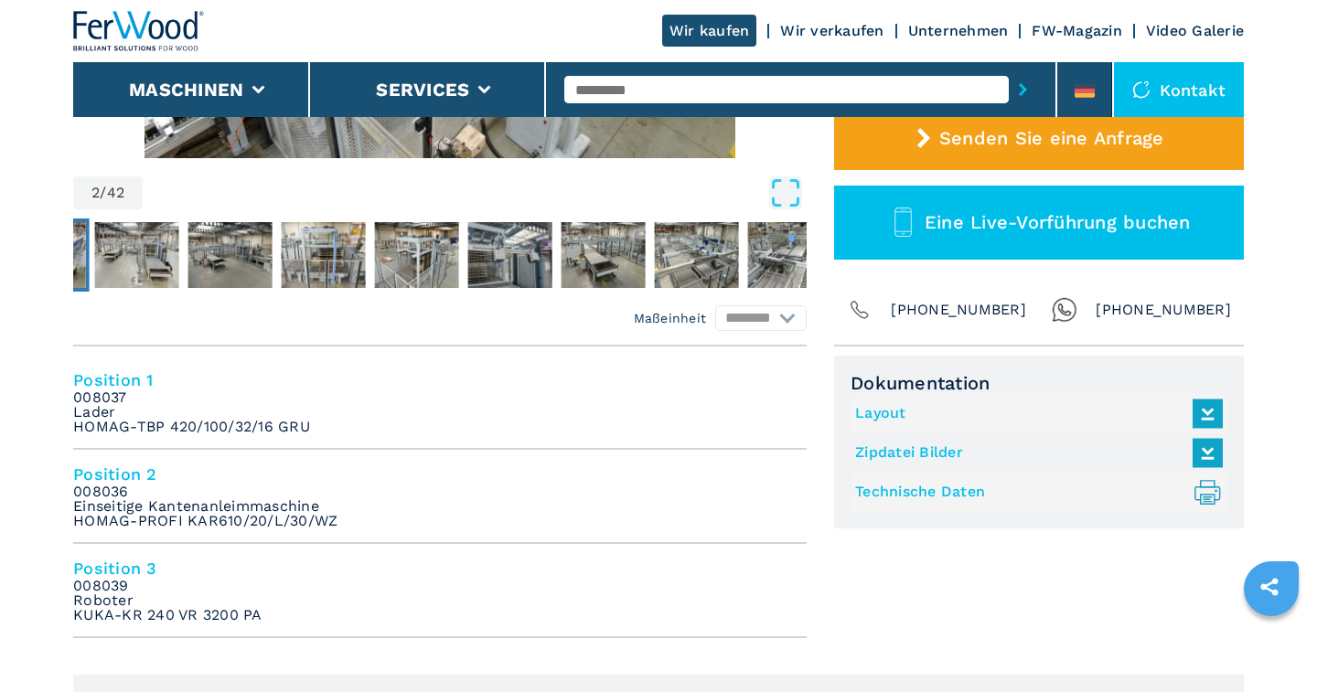
click at [894, 409] on link "Layout" at bounding box center [1034, 414] width 358 height 30
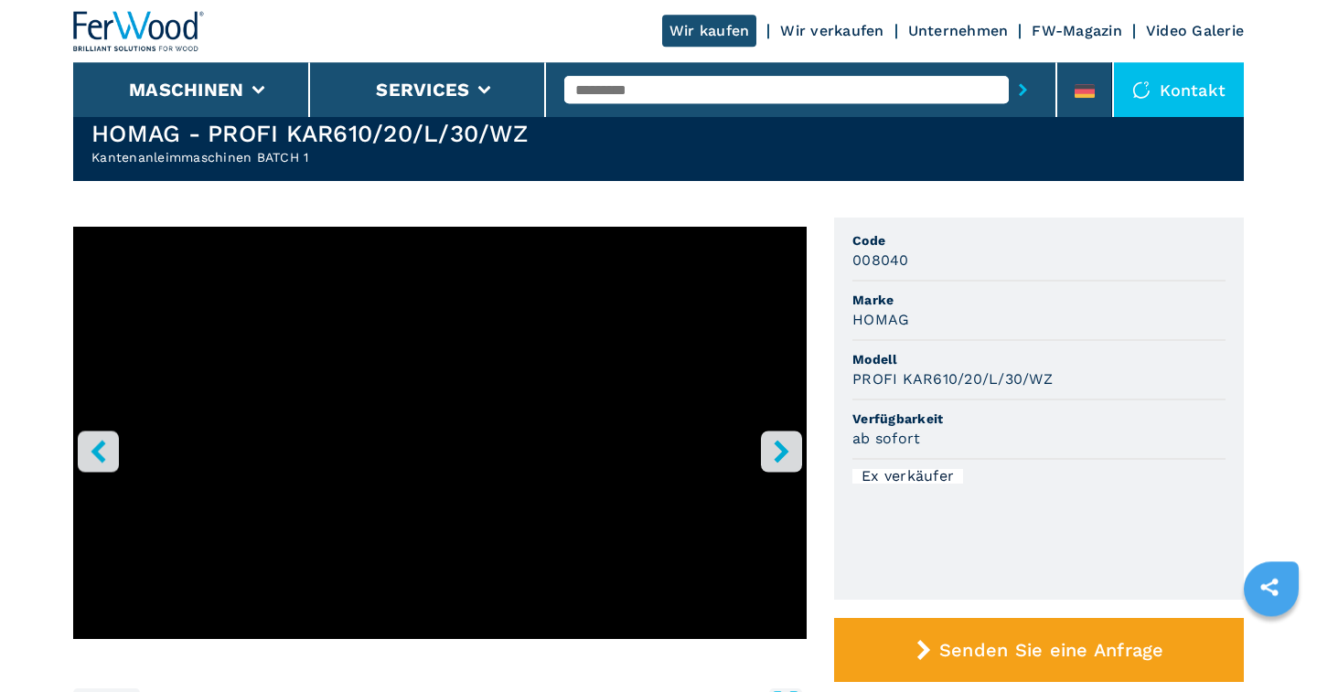
scroll to position [95, 0]
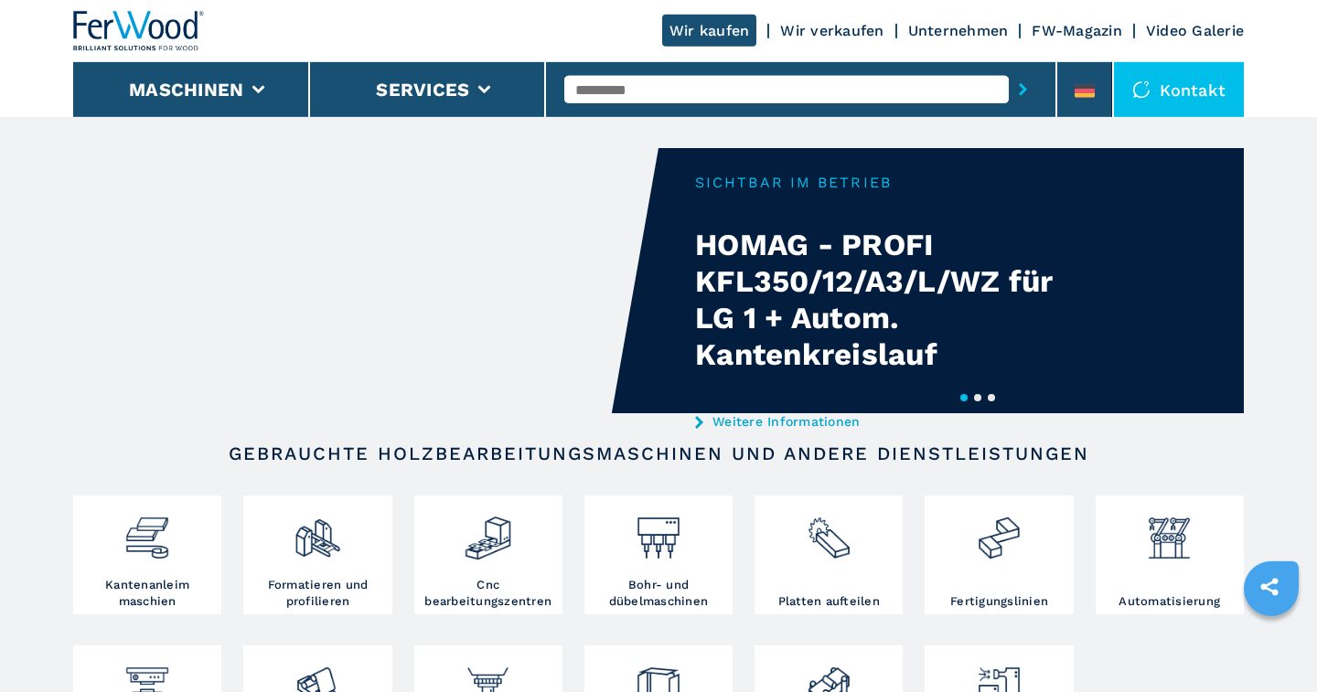
scroll to position [190, 0]
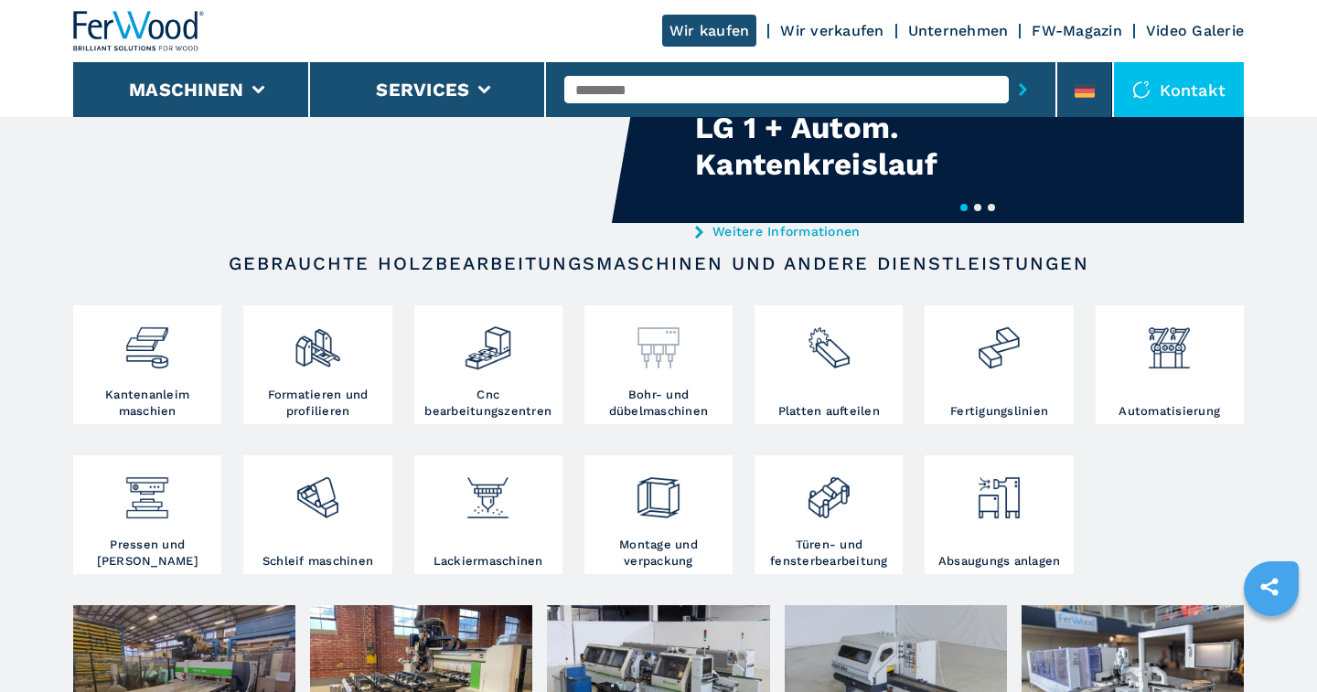
click at [667, 394] on h3 "Bohr- und dübelmaschinen" at bounding box center [658, 403] width 139 height 33
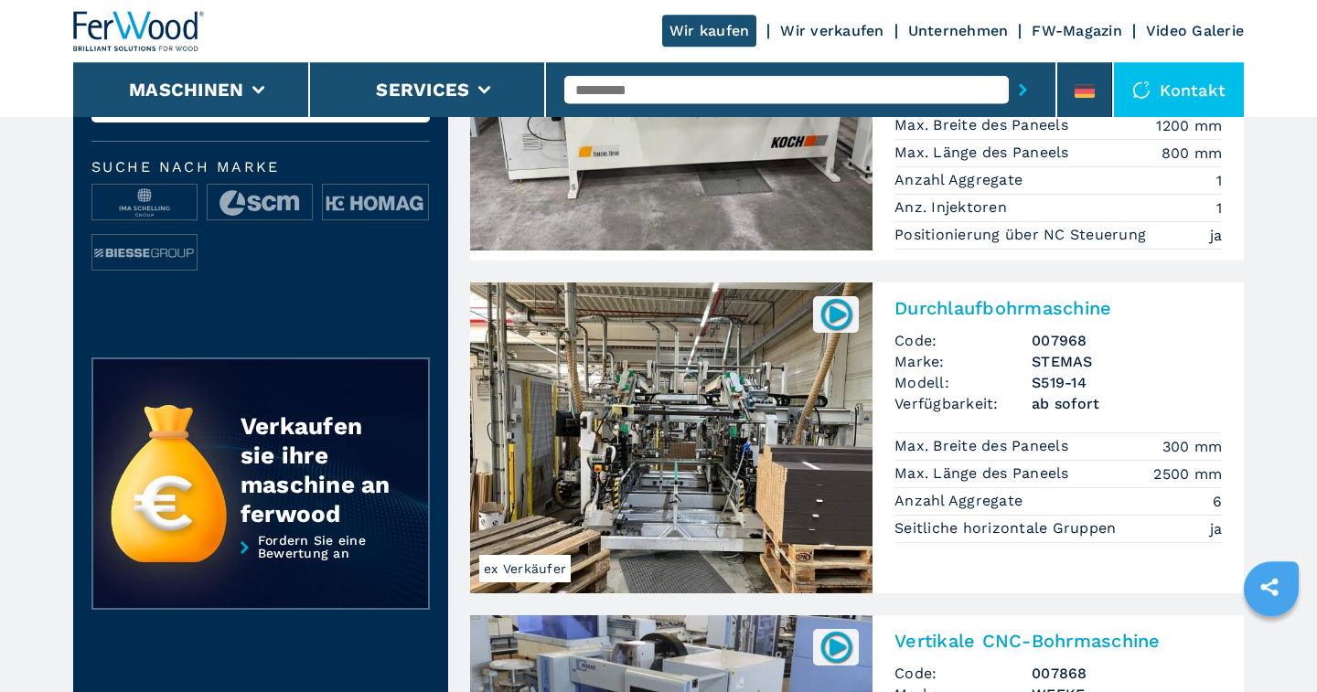
scroll to position [190, 0]
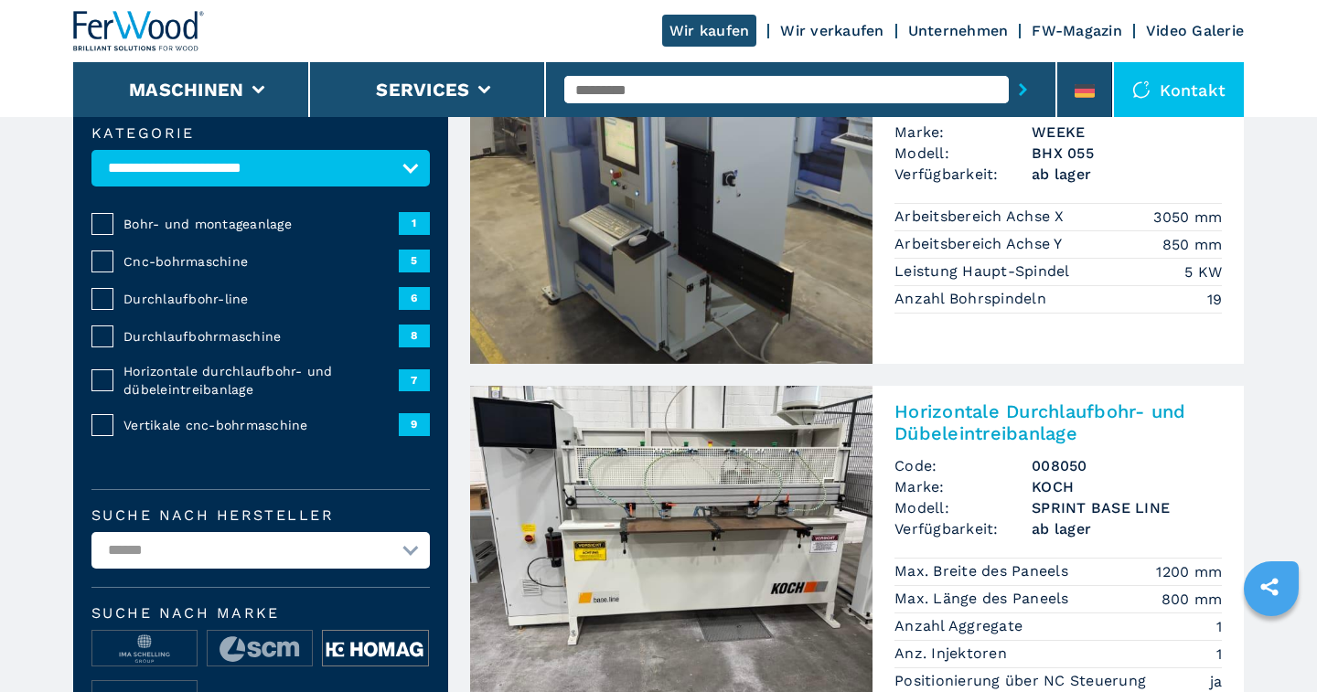
drag, startPoint x: 347, startPoint y: 636, endPoint x: 332, endPoint y: 639, distance: 15.8
click at [347, 636] on img at bounding box center [375, 649] width 104 height 37
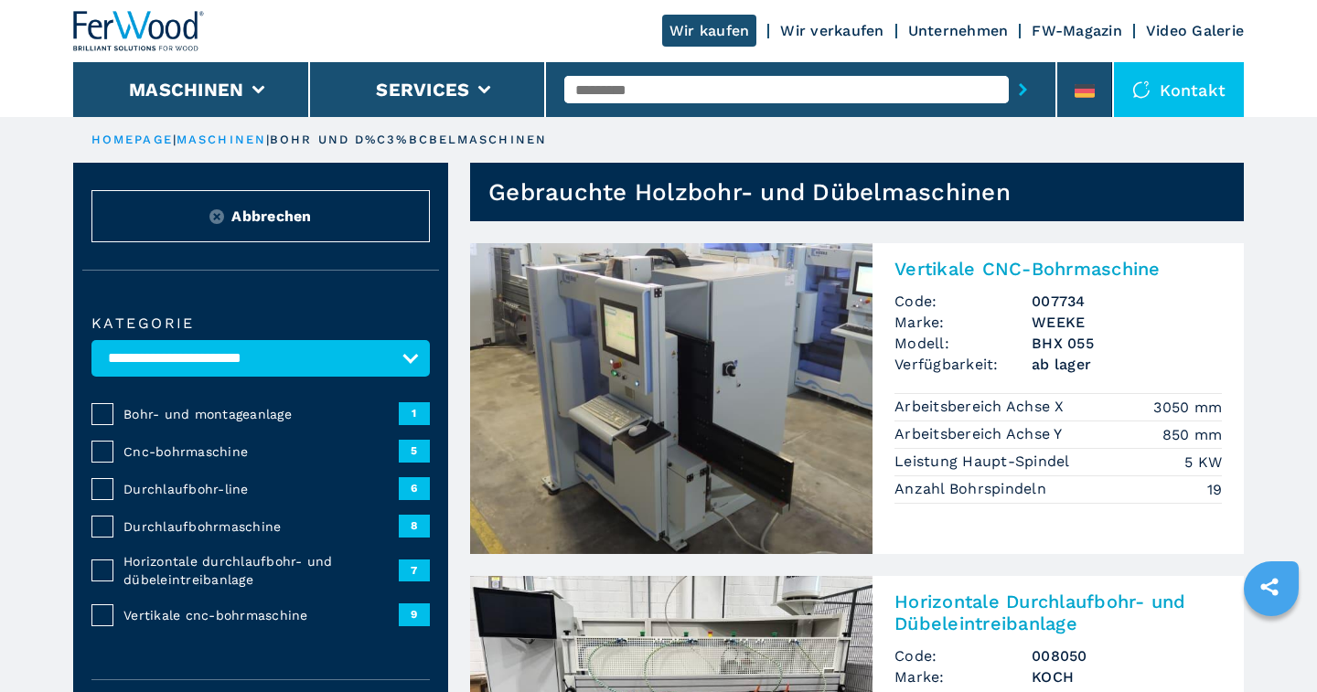
scroll to position [380, 0]
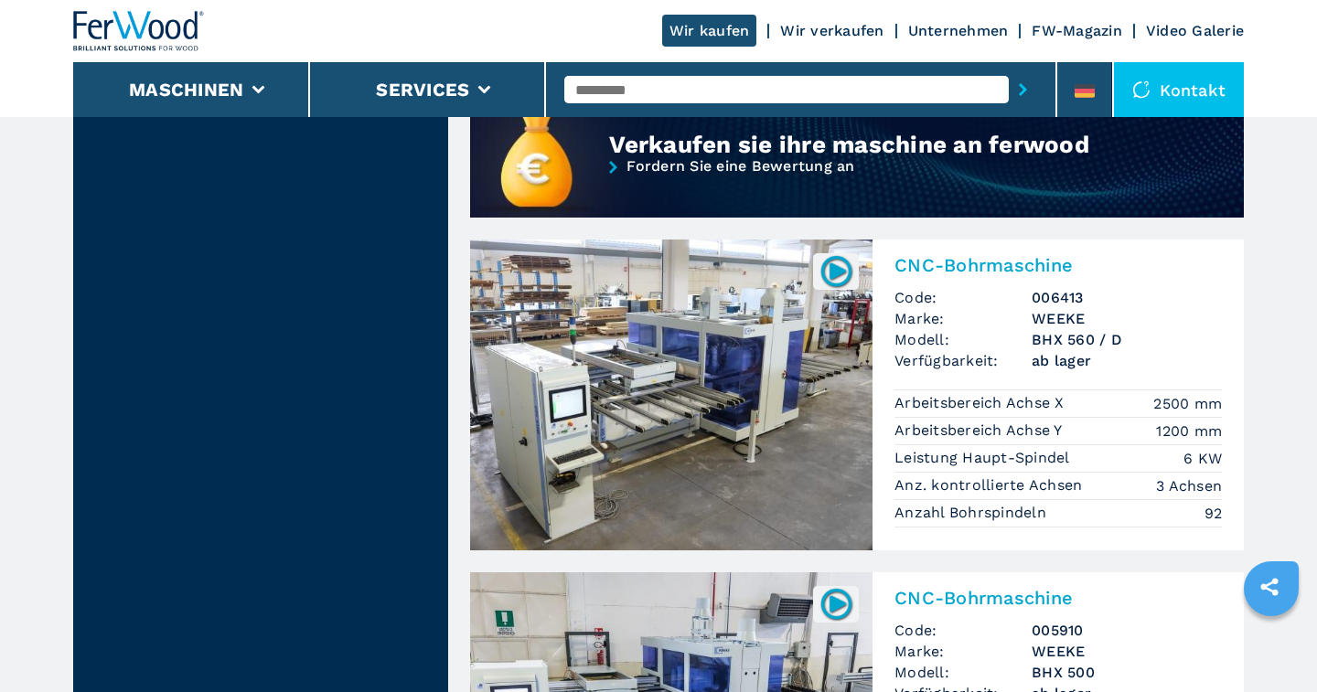
scroll to position [1522, 0]
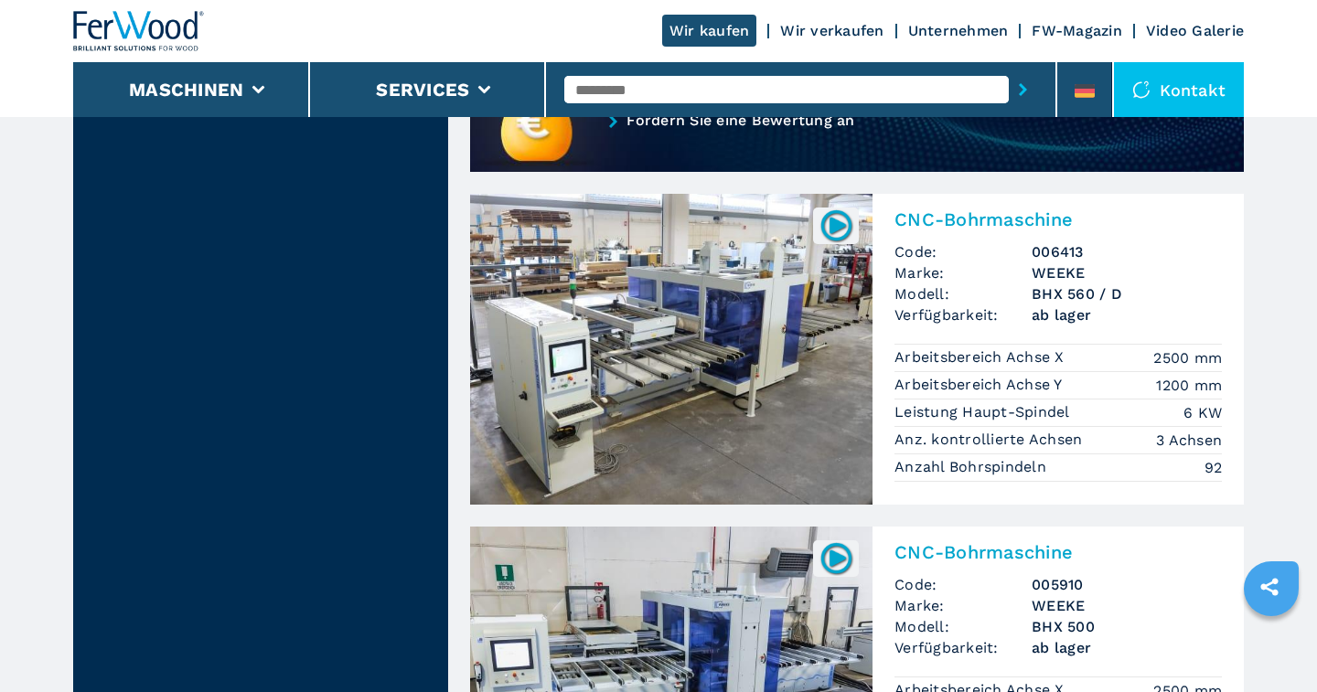
click at [708, 430] on img at bounding box center [671, 349] width 402 height 311
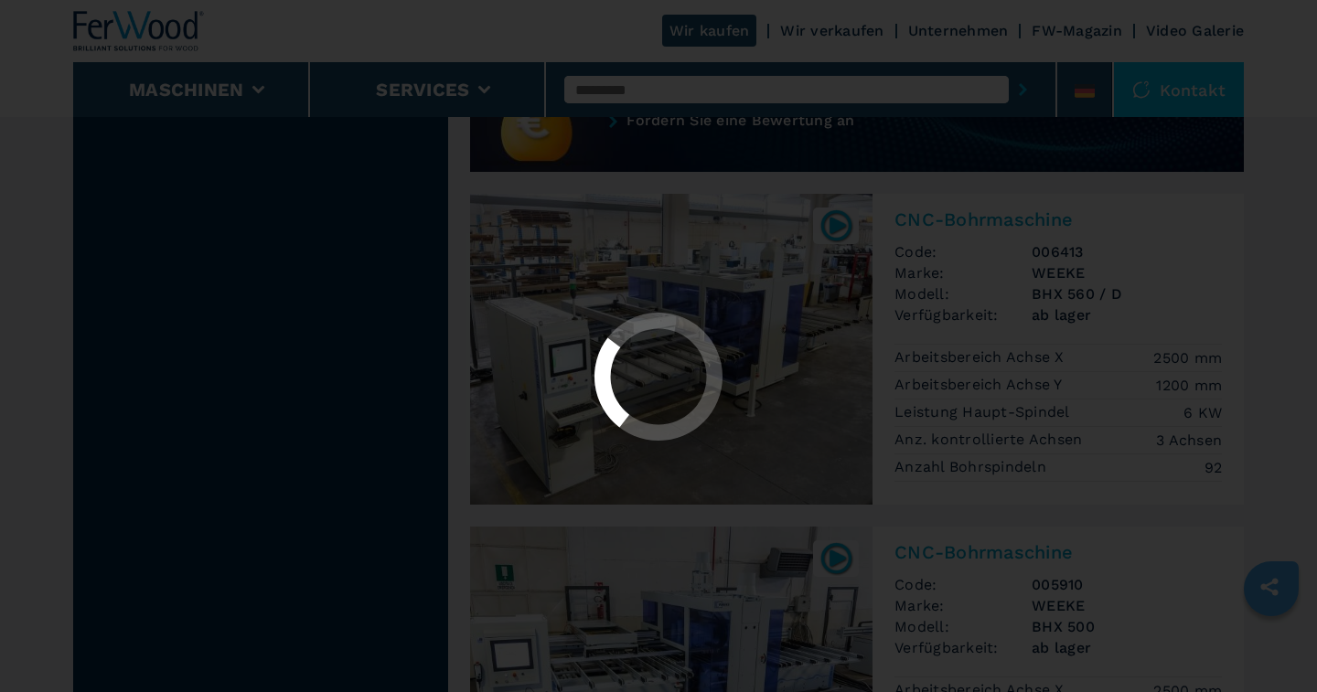
click at [708, 430] on icon at bounding box center [658, 377] width 129 height 129
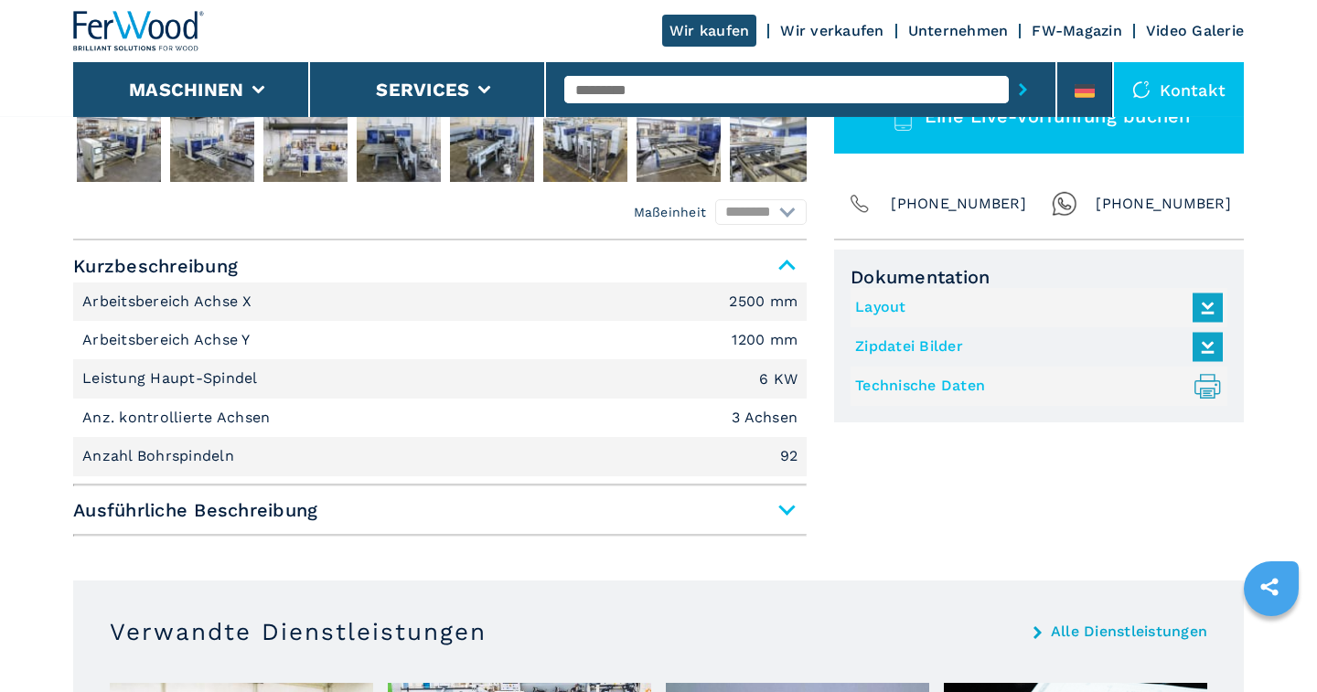
scroll to position [761, 0]
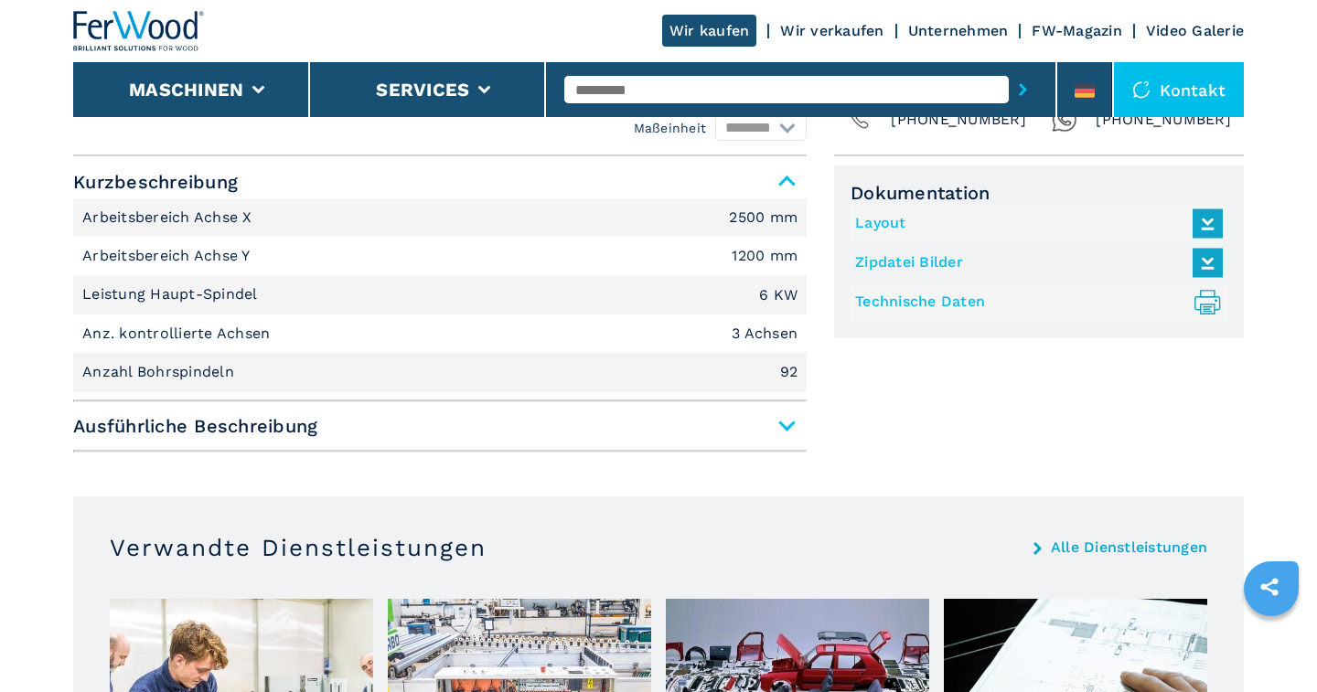
click at [787, 428] on span "Ausführliche Beschreibung" at bounding box center [439, 426] width 733 height 33
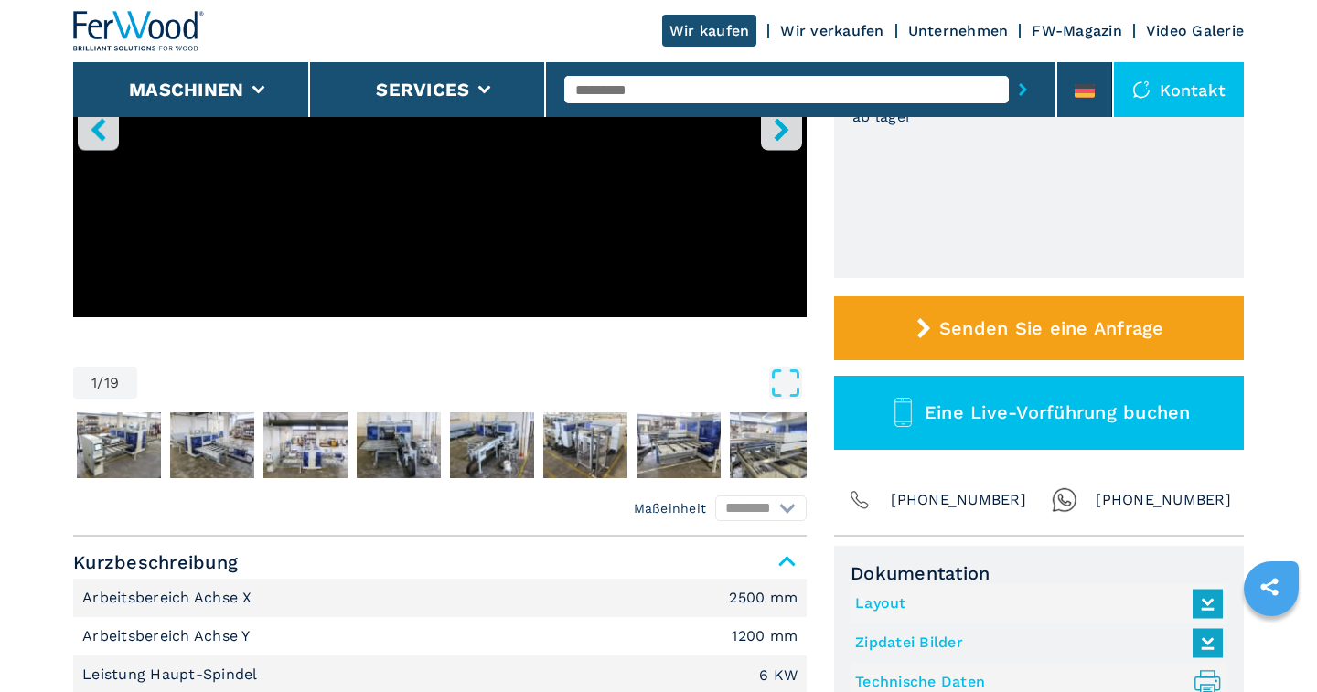
scroll to position [666, 0]
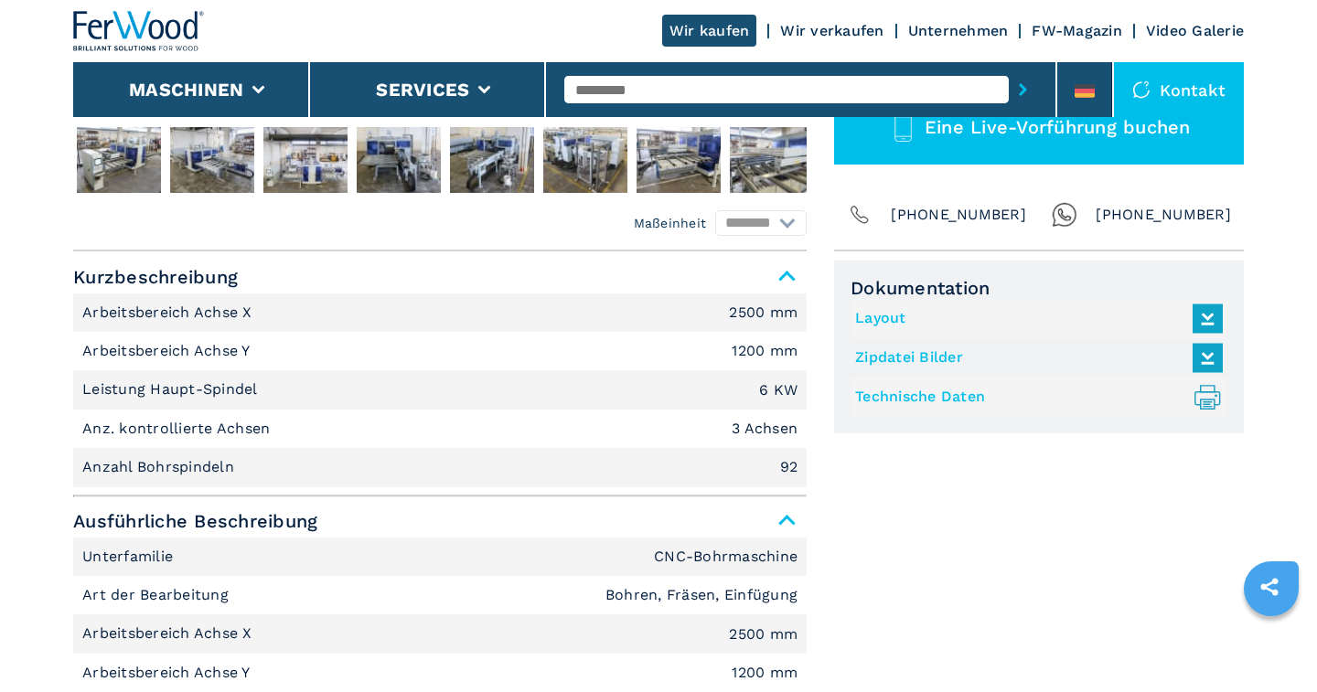
click at [877, 315] on link "Layout" at bounding box center [1034, 319] width 358 height 30
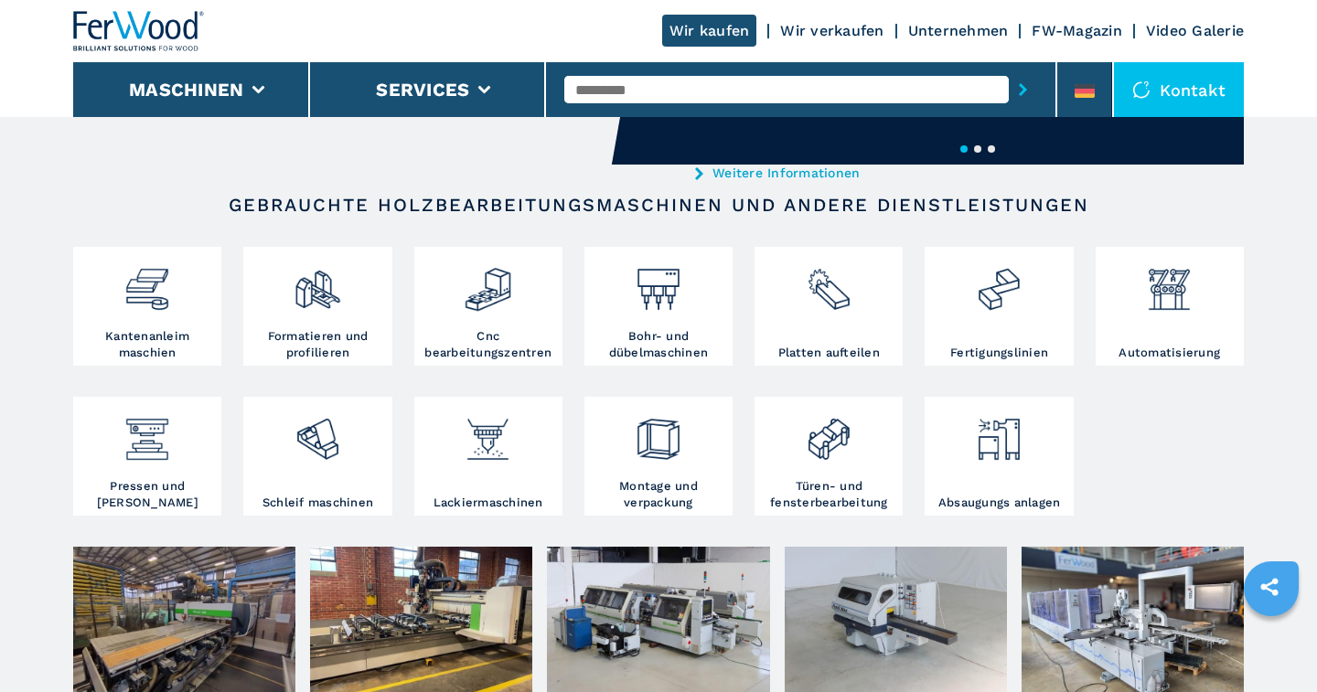
scroll to position [285, 0]
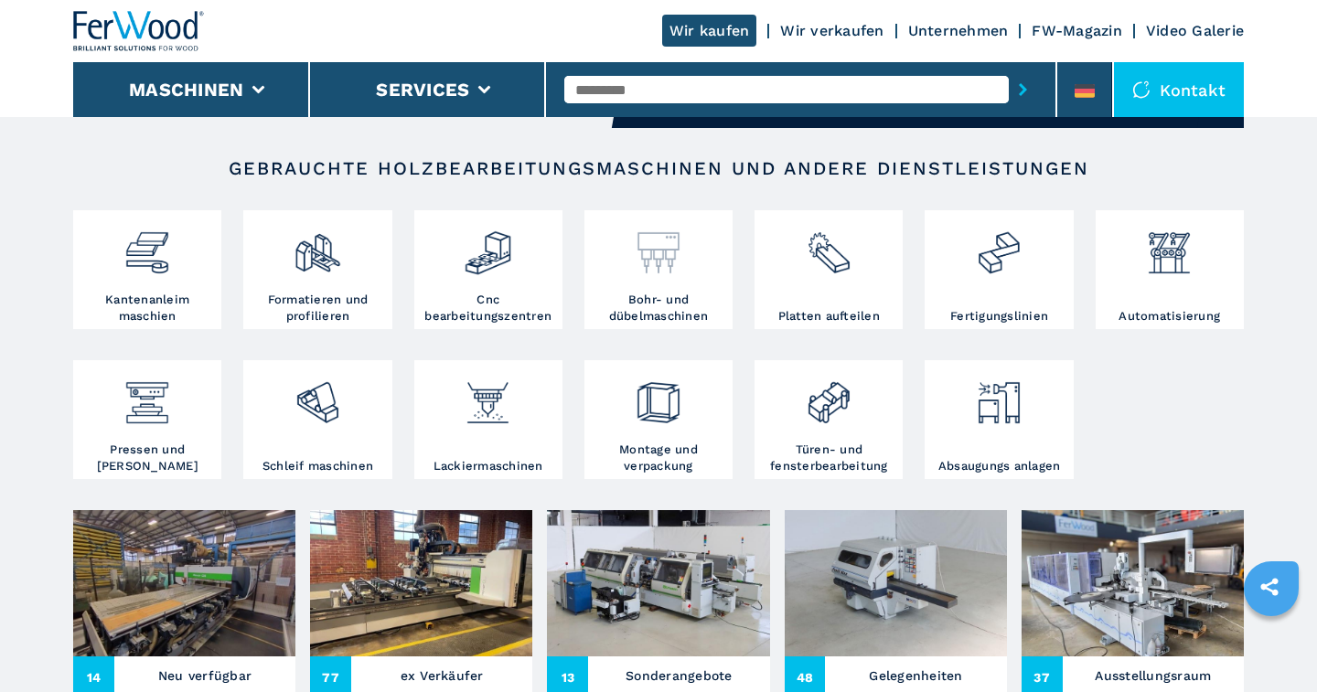
click at [646, 265] on img at bounding box center [658, 246] width 48 height 62
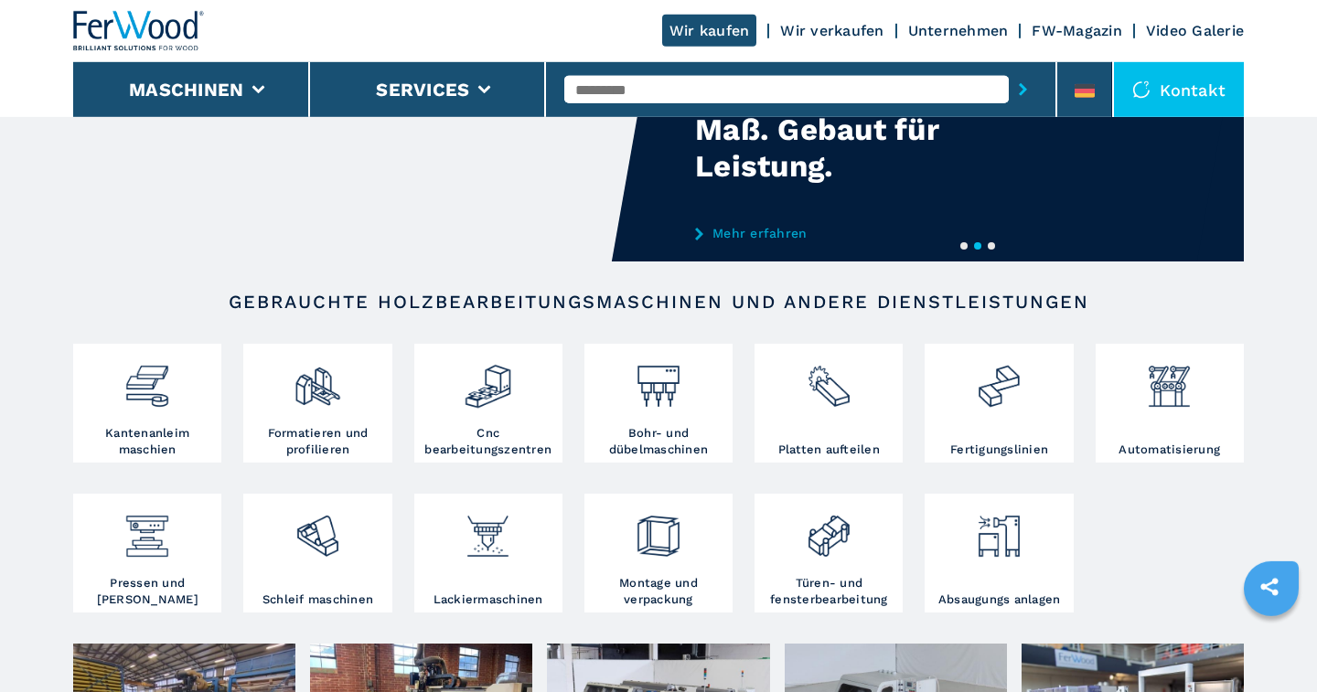
scroll to position [380, 0]
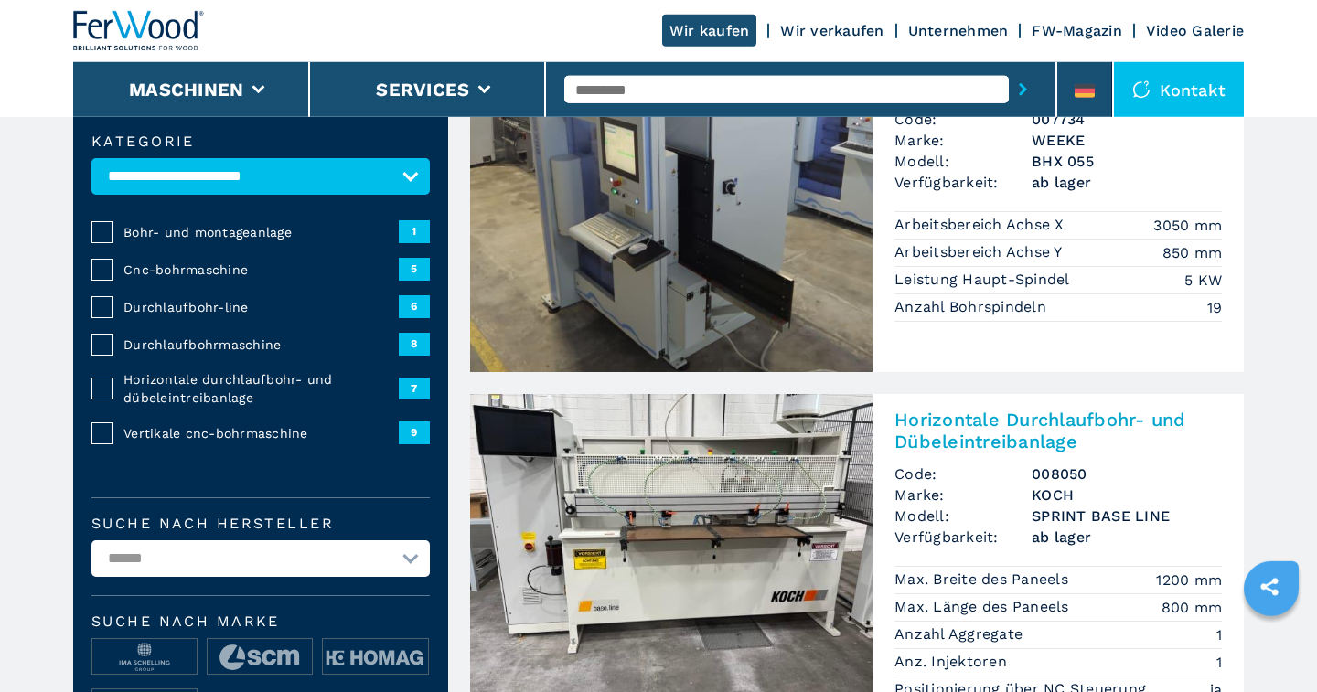
scroll to position [190, 0]
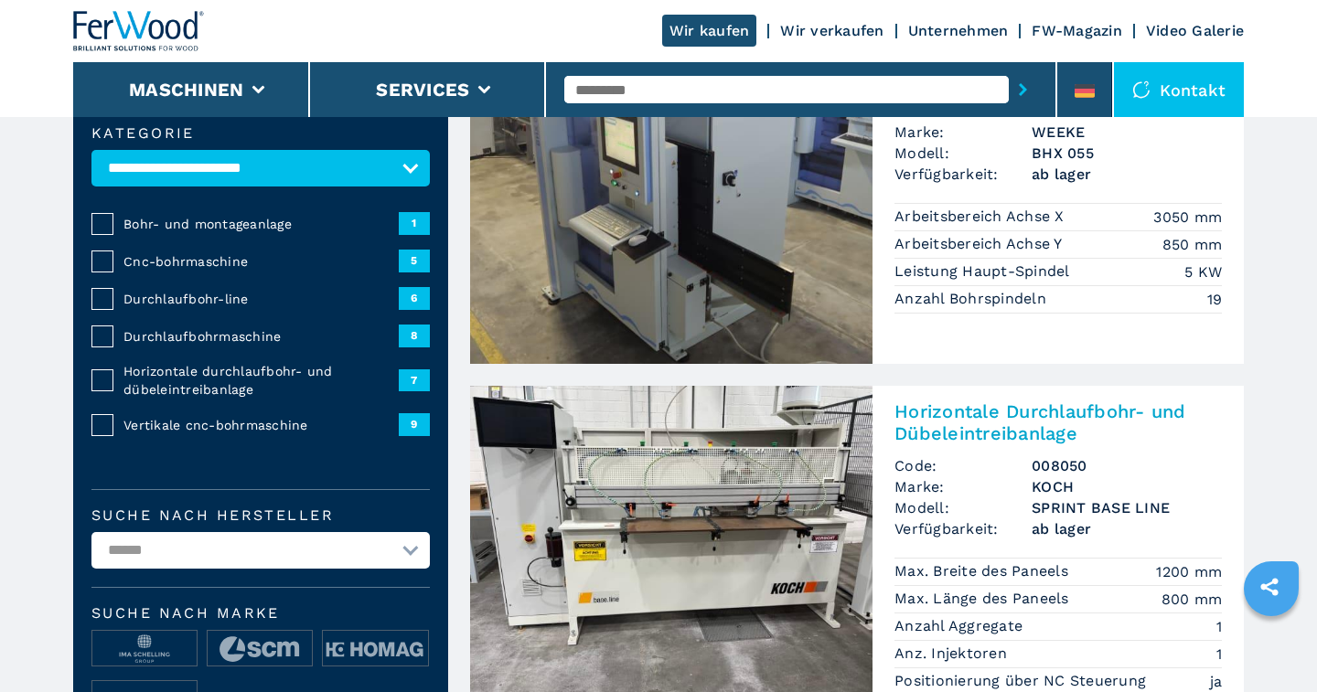
click at [163, 420] on span "Vertikale cnc-bohrmaschine" at bounding box center [260, 425] width 275 height 18
click at [141, 420] on span "Vertikale cnc-bohrmaschine" at bounding box center [260, 425] width 275 height 18
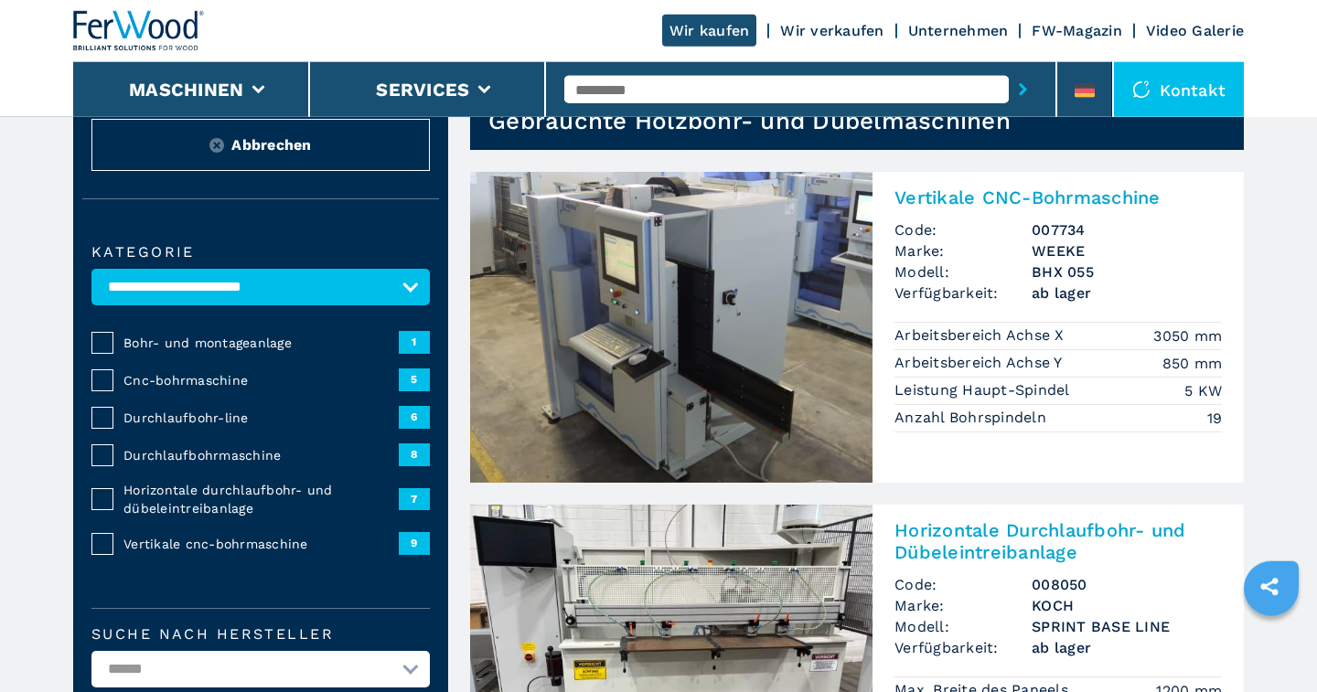
scroll to position [0, 0]
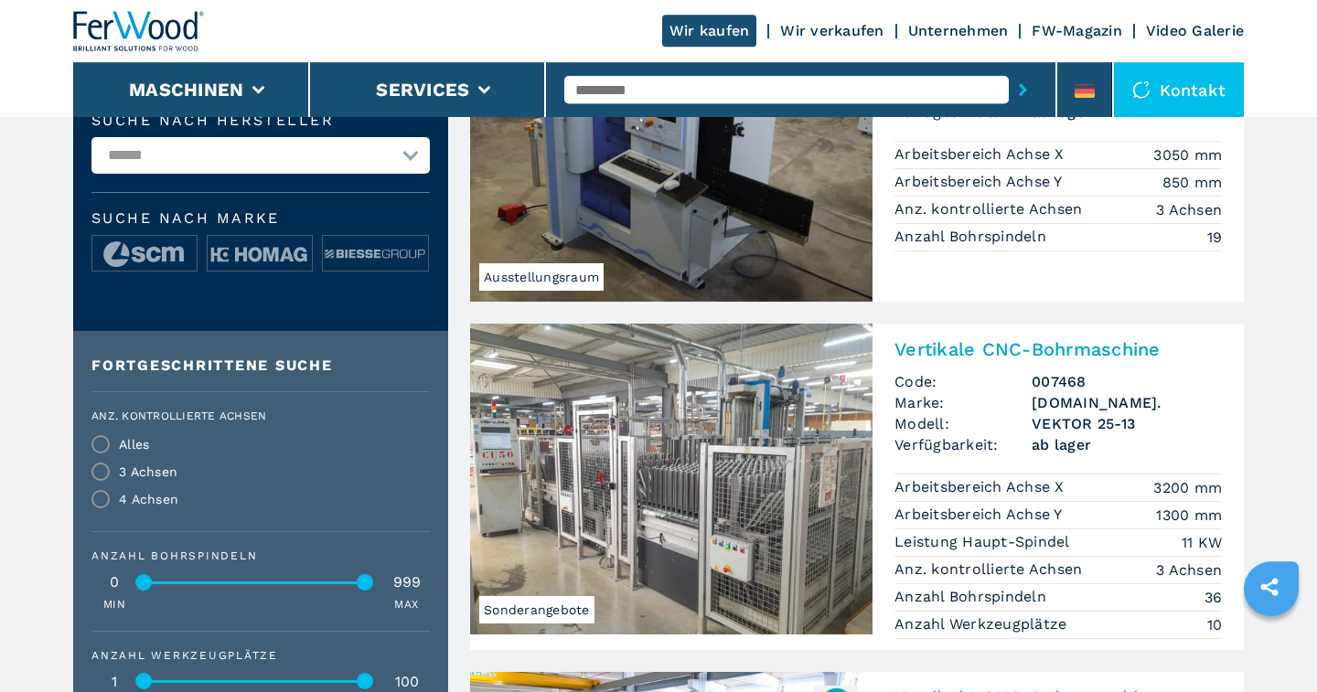
scroll to position [571, 0]
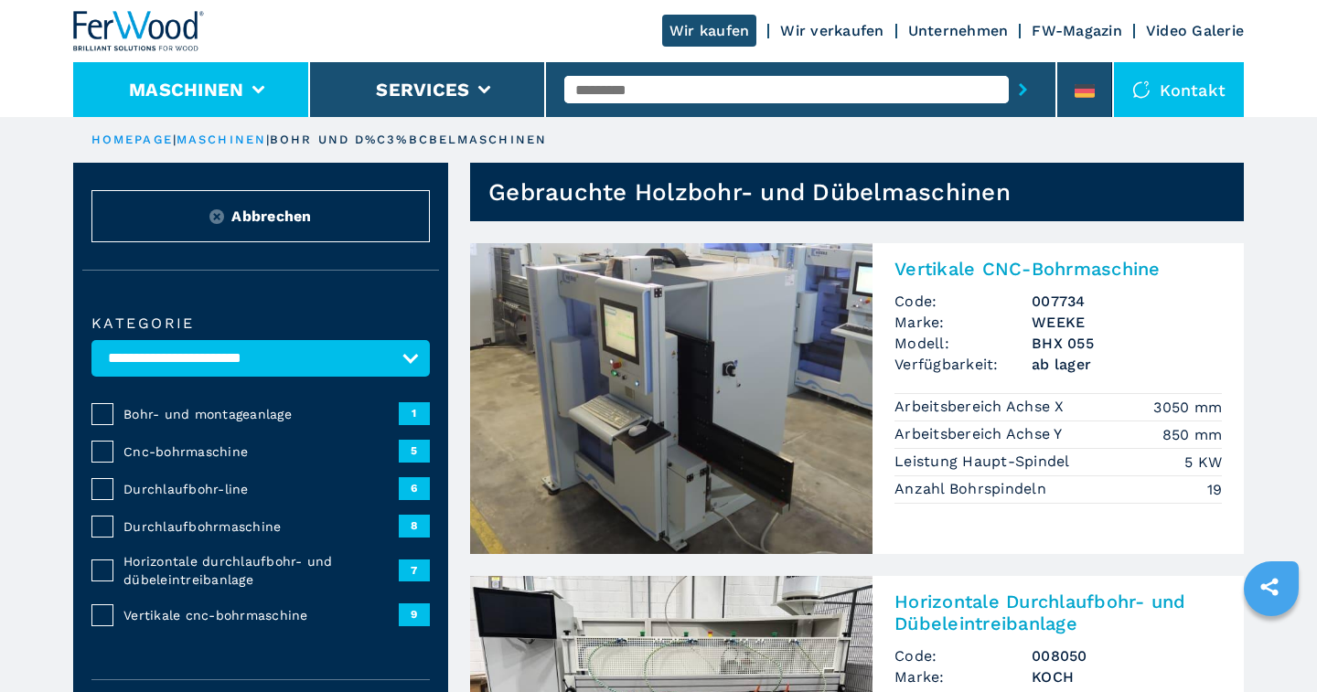
click at [258, 80] on li "Maschinen" at bounding box center [191, 89] width 237 height 55
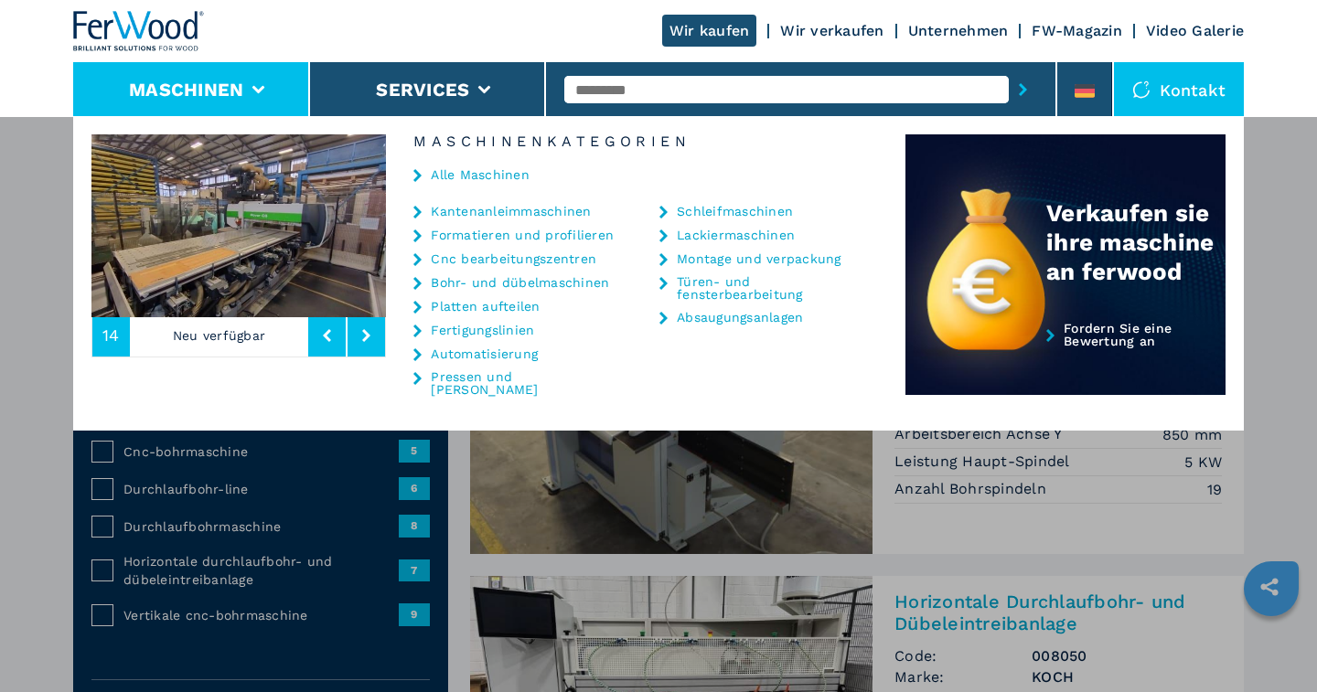
click at [509, 252] on link "Cnc bearbeitungszentren" at bounding box center [514, 258] width 166 height 13
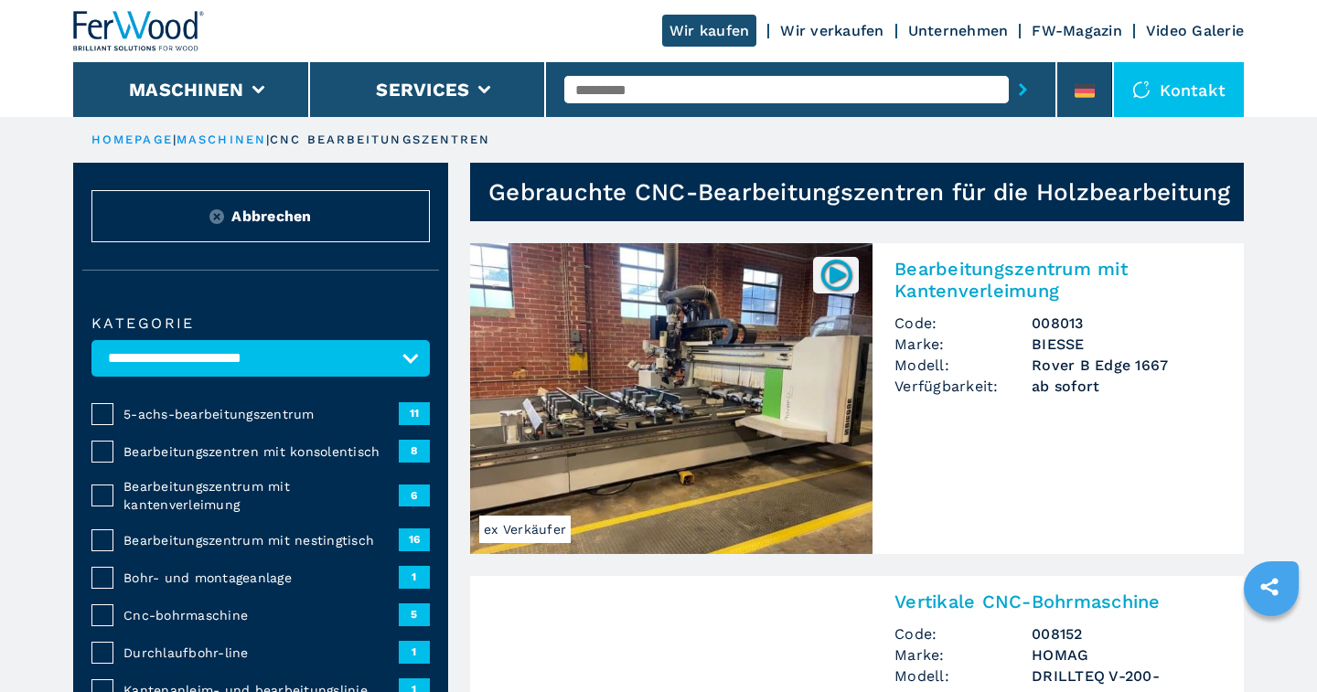
select select "**********"
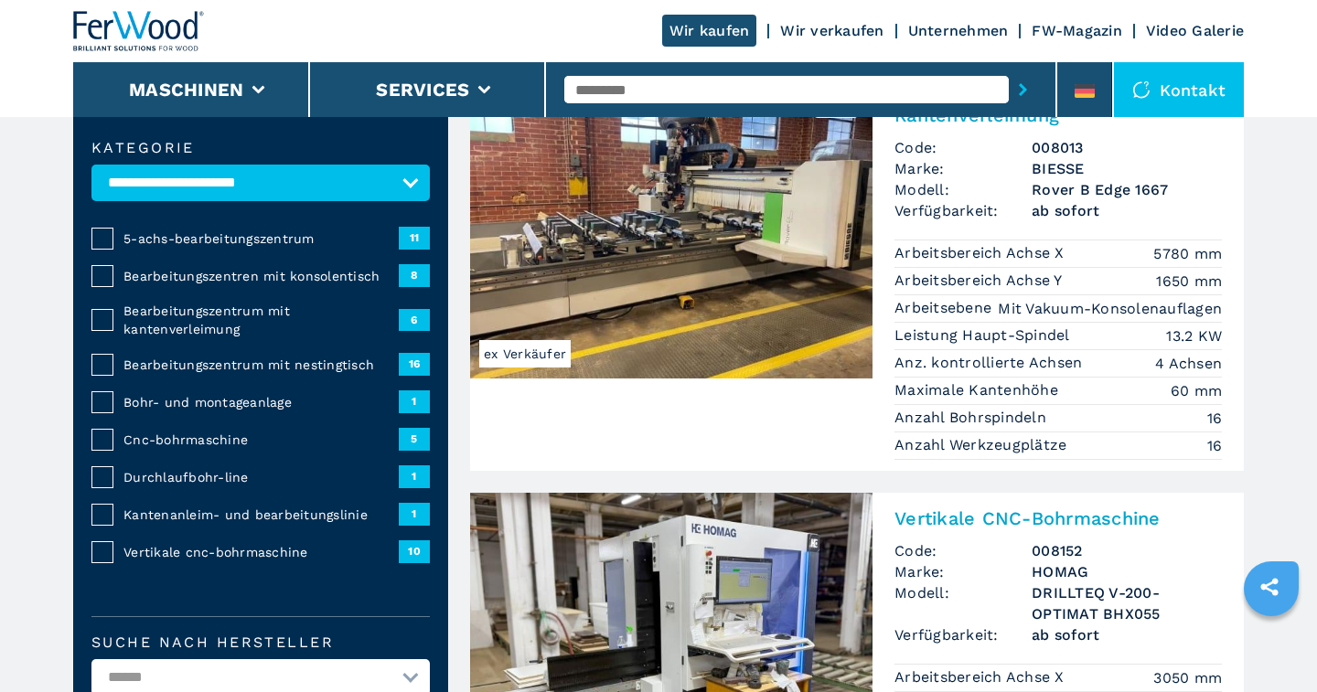
scroll to position [190, 0]
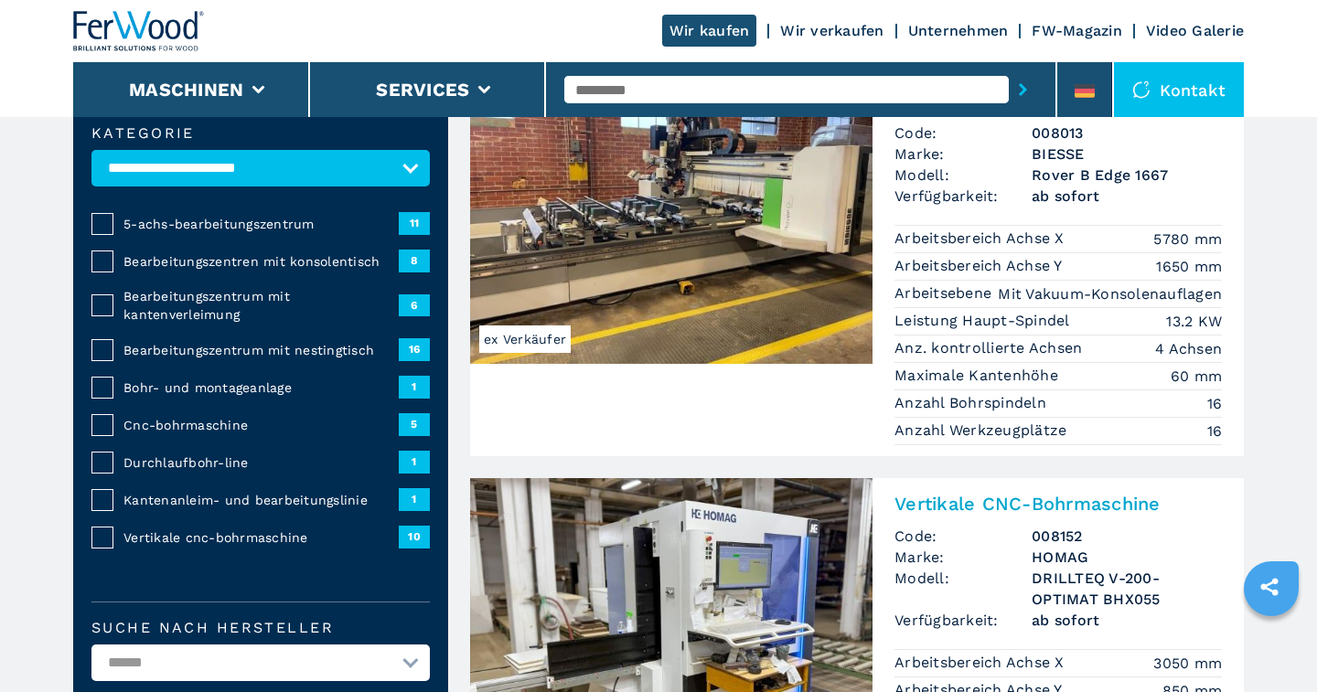
click at [204, 535] on span "Vertikale cnc-bohrmaschine" at bounding box center [260, 538] width 275 height 18
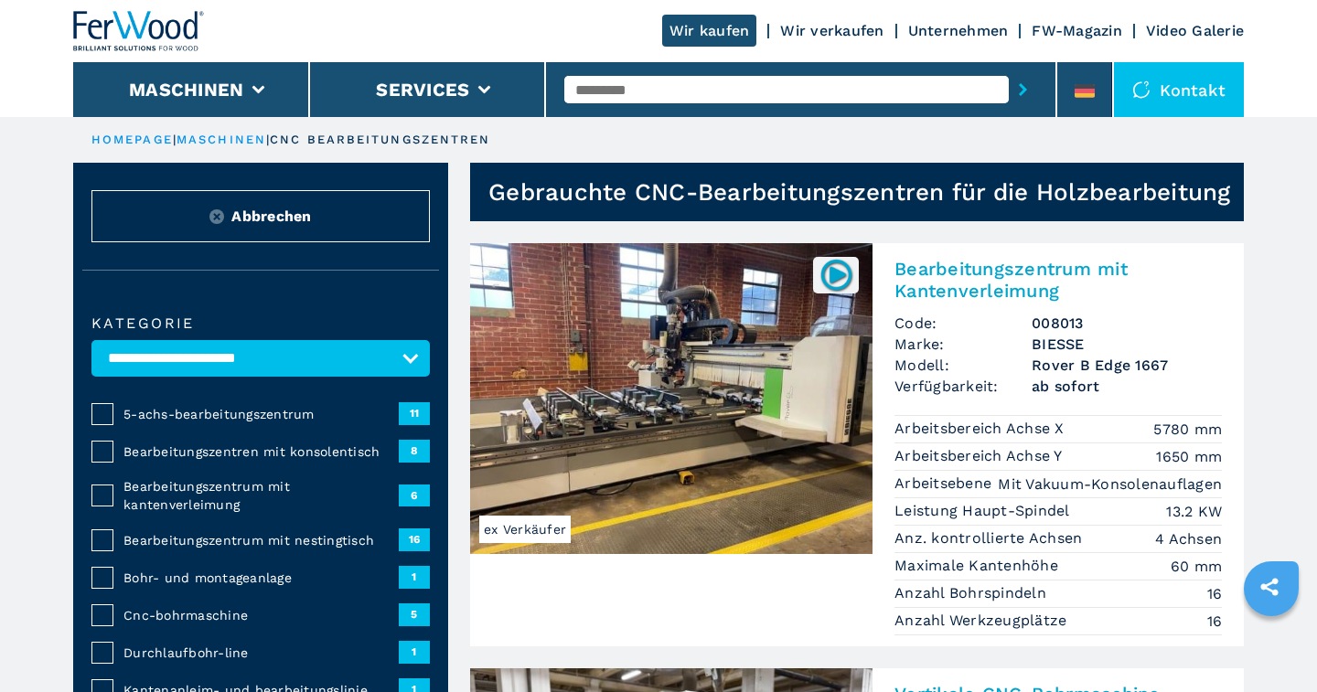
scroll to position [136, 0]
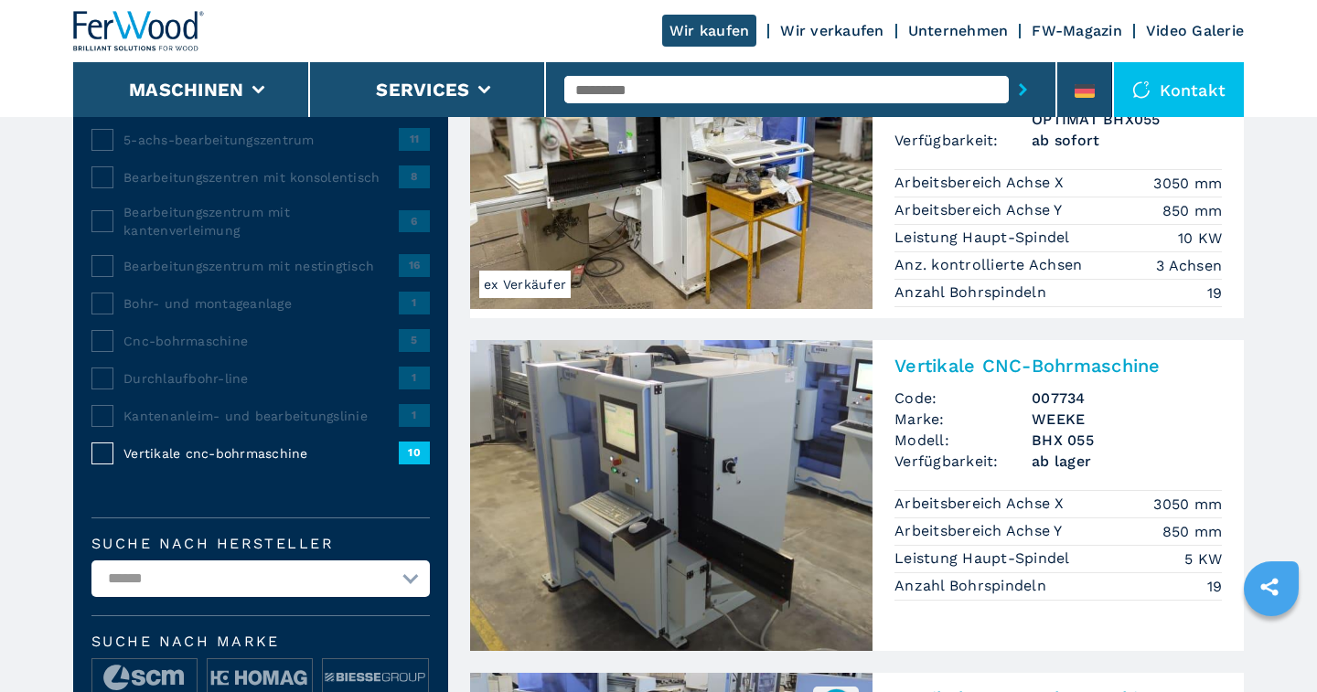
scroll to position [190, 0]
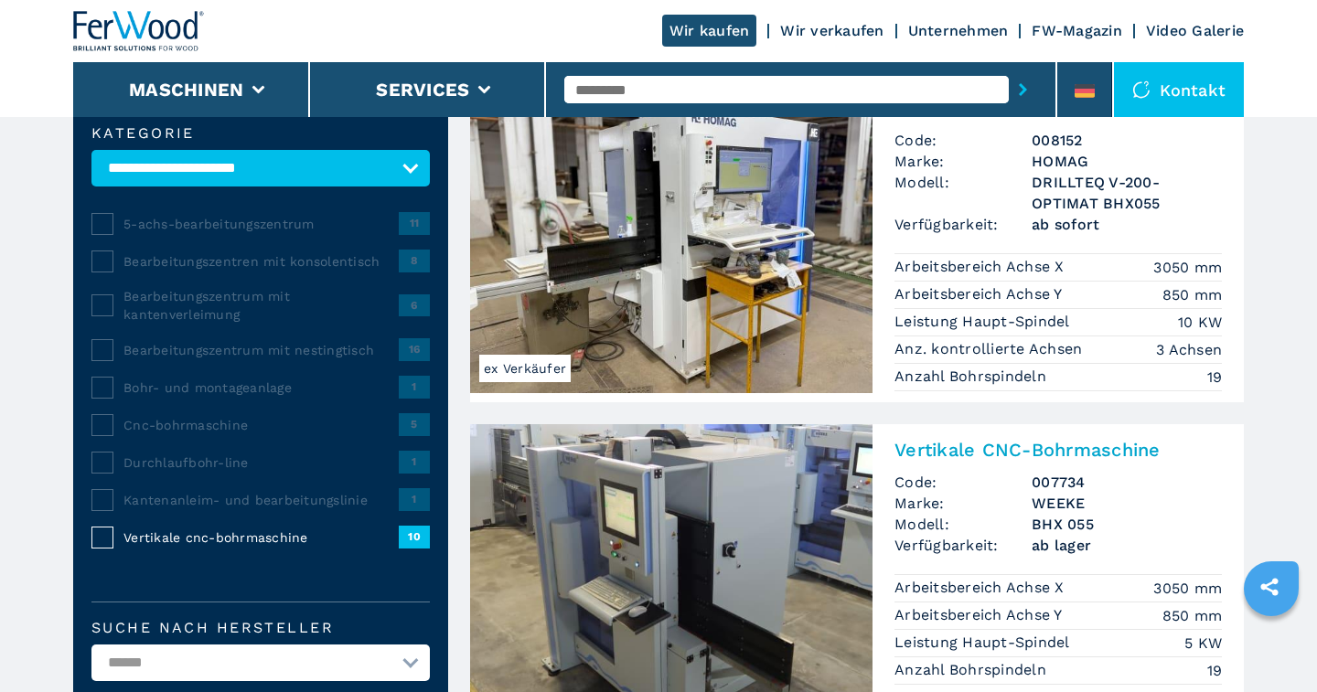
click at [653, 284] on img at bounding box center [671, 237] width 402 height 311
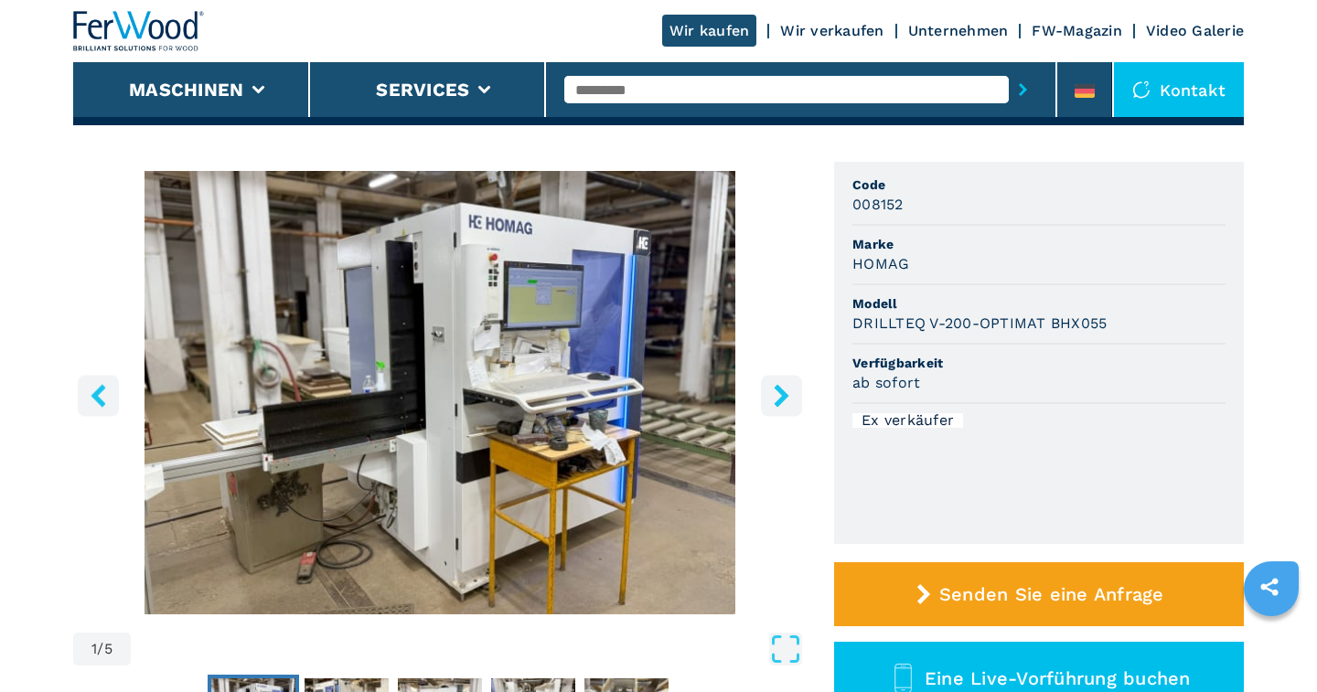
scroll to position [190, 0]
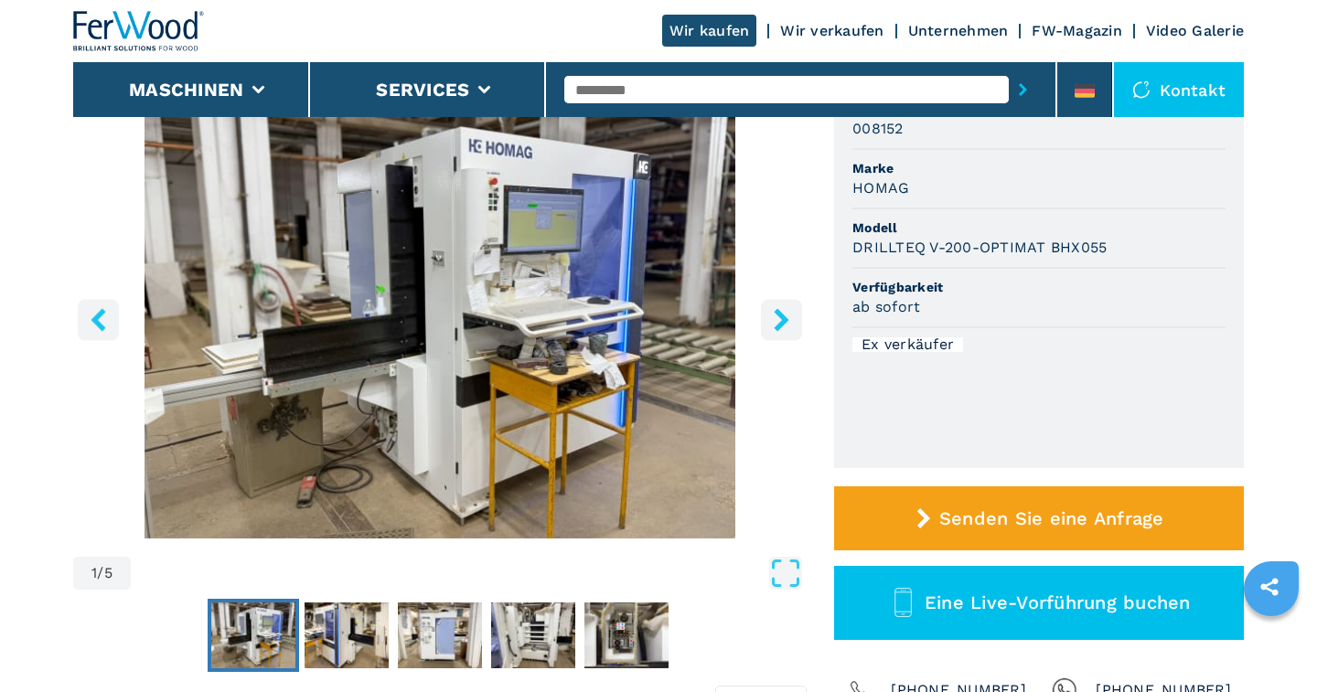
click at [783, 323] on icon "right-button" at bounding box center [781, 319] width 15 height 23
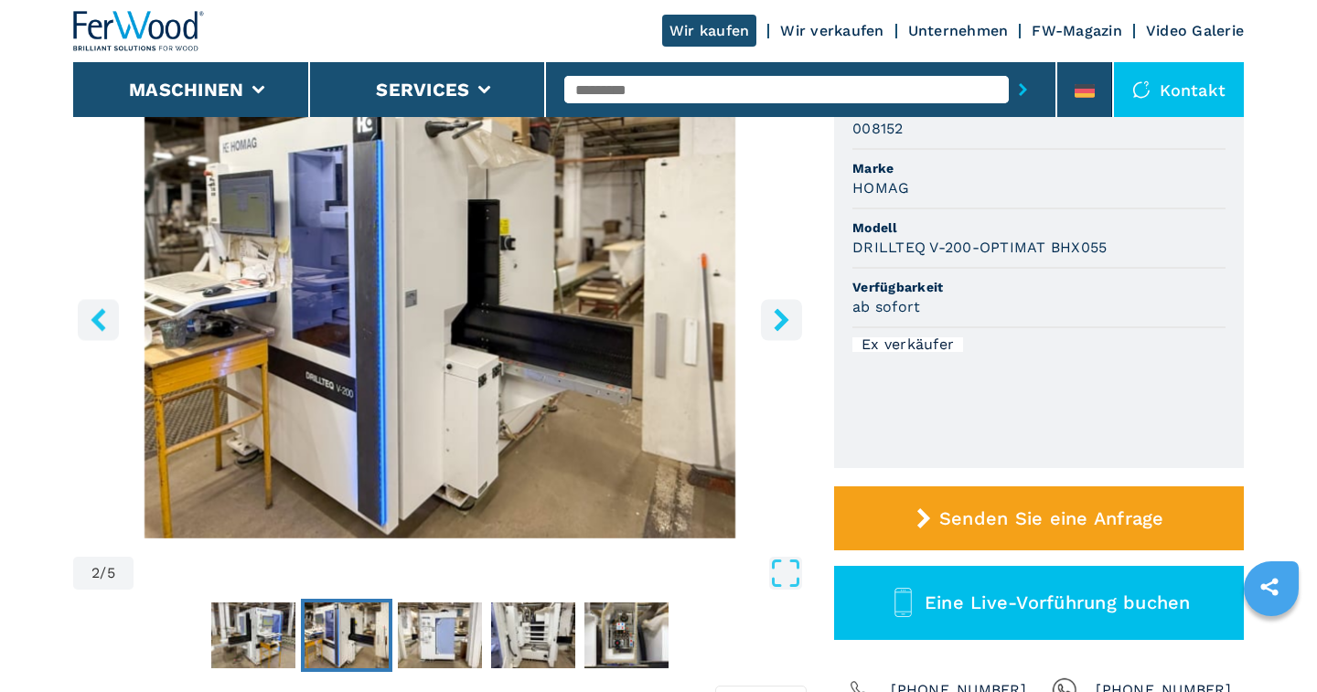
click at [783, 323] on icon "right-button" at bounding box center [781, 319] width 15 height 23
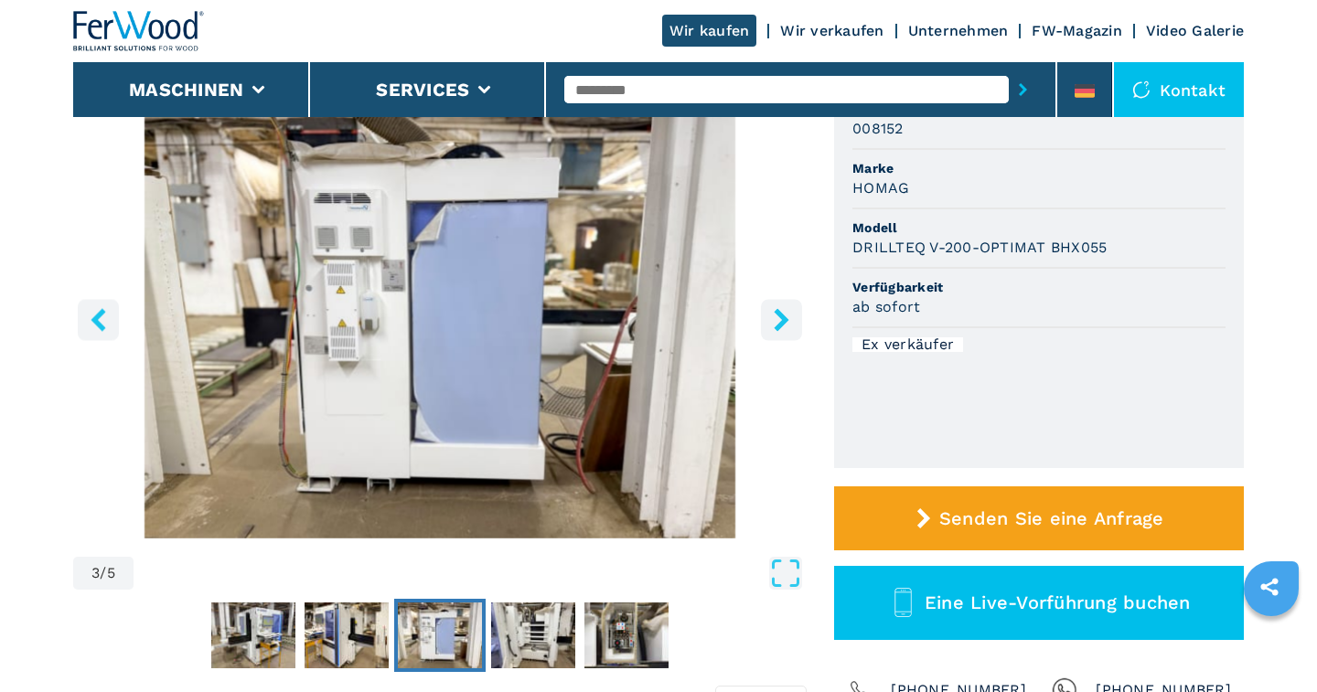
click at [783, 323] on icon "right-button" at bounding box center [781, 319] width 15 height 23
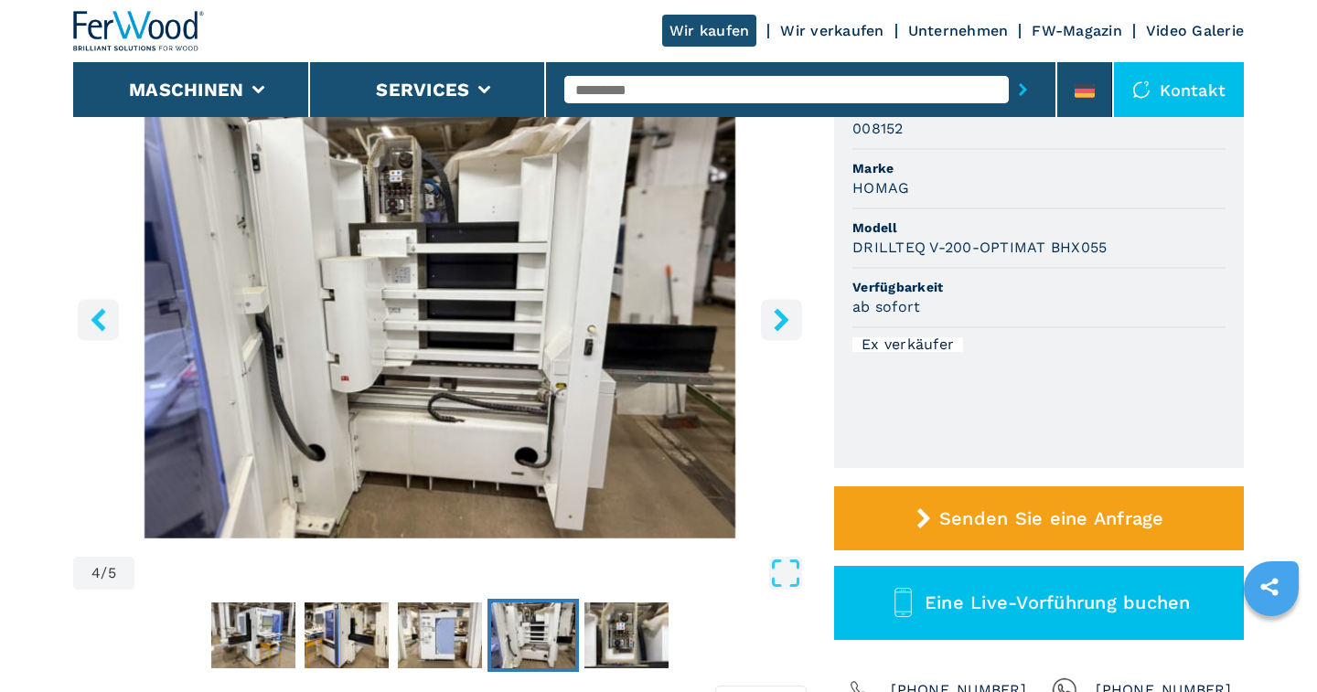
click at [783, 323] on icon "right-button" at bounding box center [781, 319] width 15 height 23
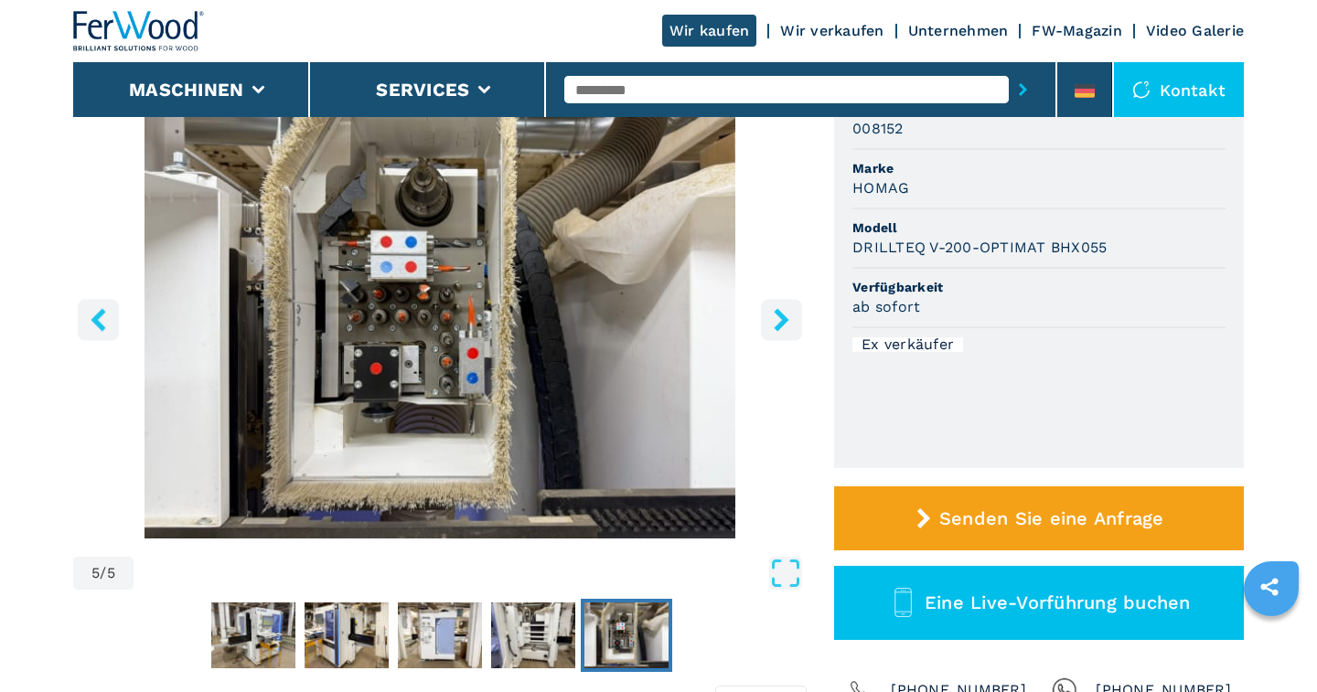
click at [783, 323] on icon "right-button" at bounding box center [781, 319] width 15 height 23
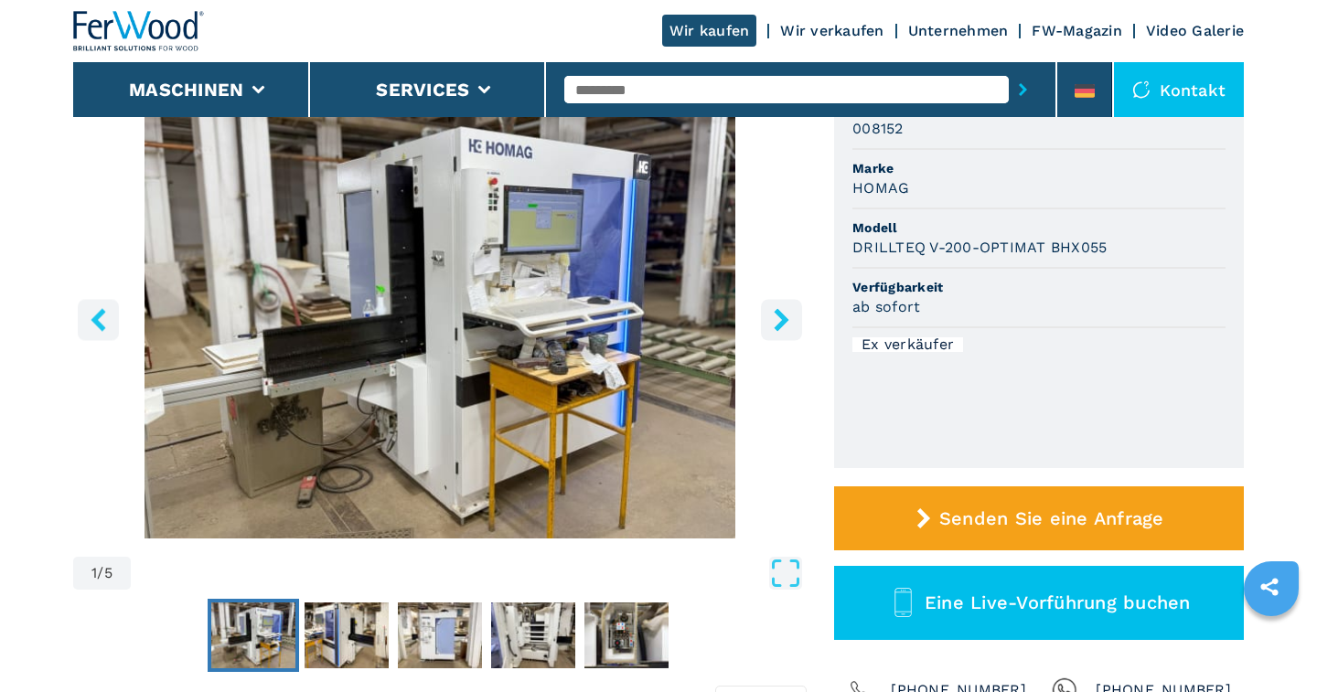
click at [613, 92] on input "text" at bounding box center [786, 89] width 444 height 27
type input "*******"
click at [1009, 69] on button "submit-button" at bounding box center [1023, 90] width 28 height 42
